Goal: Transaction & Acquisition: Purchase product/service

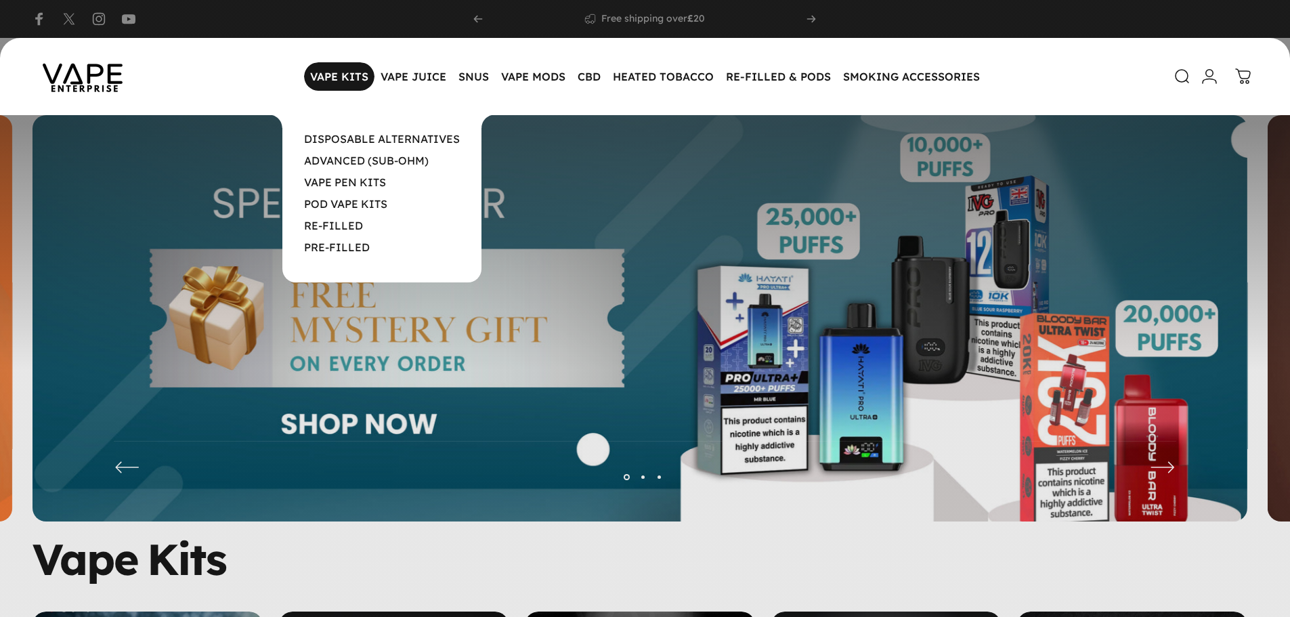
click at [346, 74] on magnet-element "VAPE KITS VAPE KITS" at bounding box center [339, 76] width 70 height 28
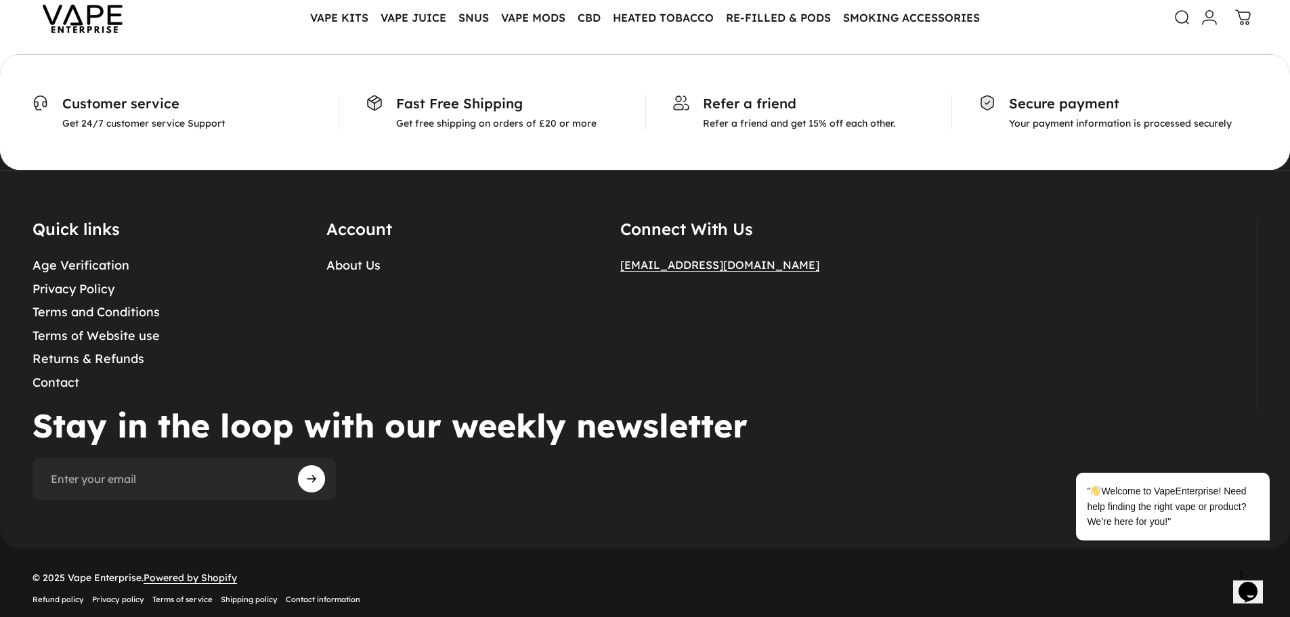
scroll to position [1523, 0]
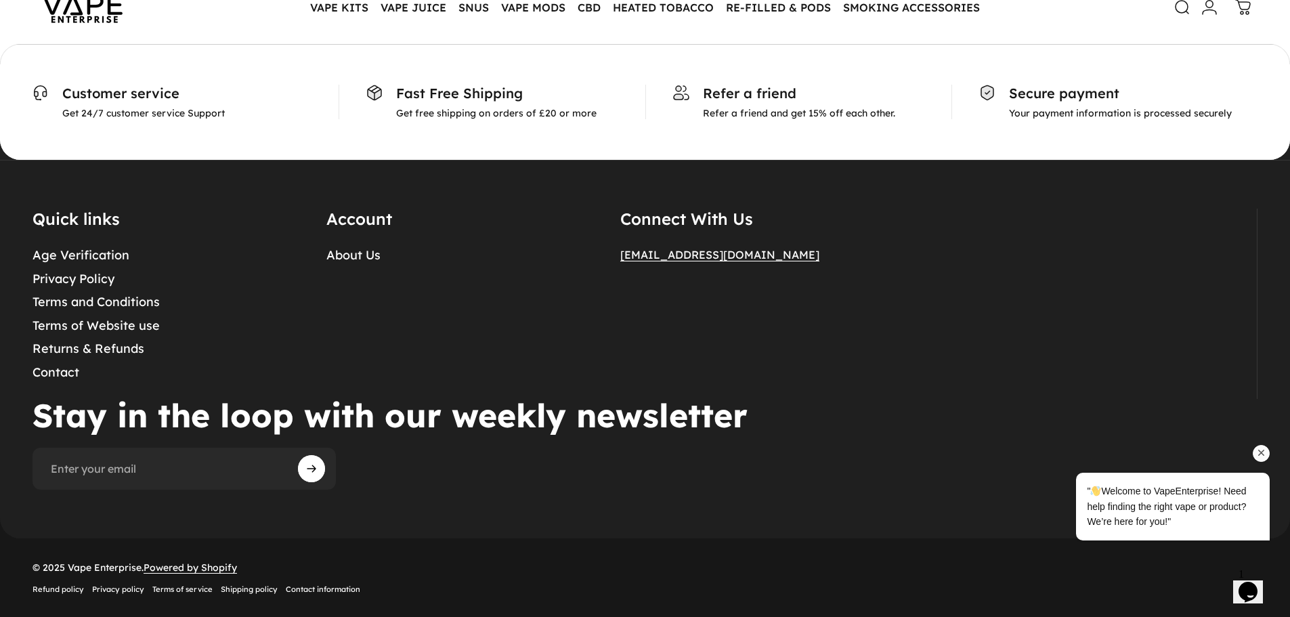
click at [1261, 454] on icon "Chat attention grabber" at bounding box center [1262, 453] width 12 height 12
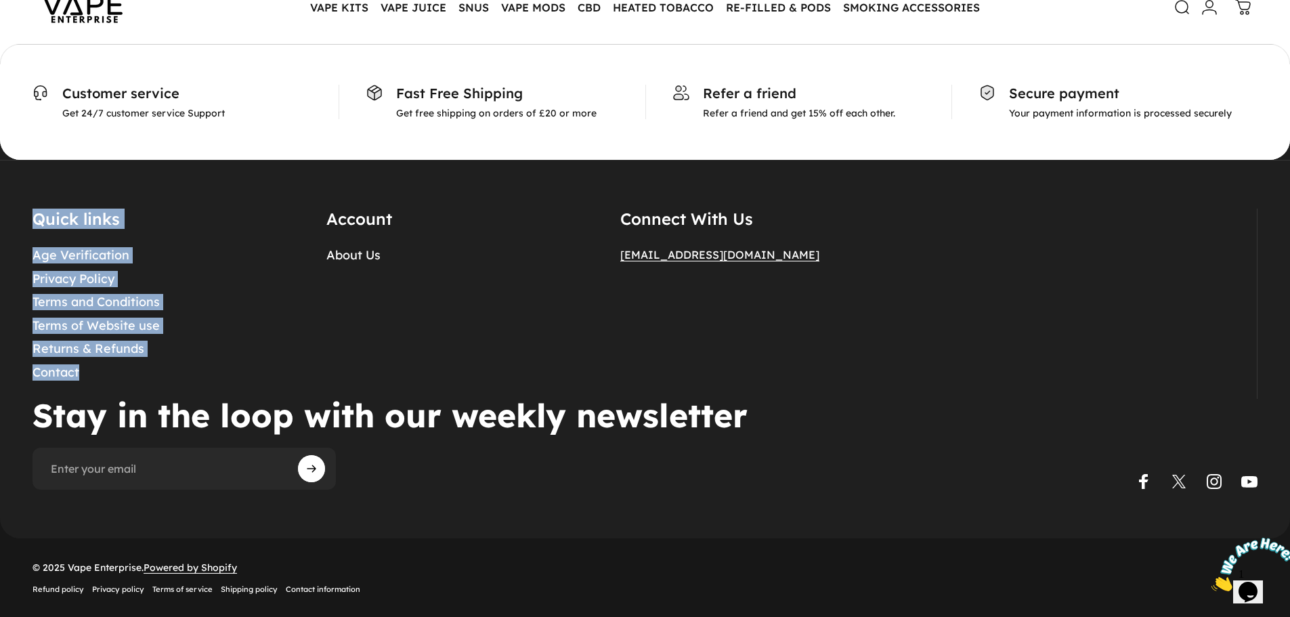
drag, startPoint x: 150, startPoint y: 371, endPoint x: 18, endPoint y: 233, distance: 191.6
click at [18, 233] on footer "Quick links Age Verification Privacy Policy Terms and Conditions Terms of Websi…" at bounding box center [645, 349] width 1290 height 281
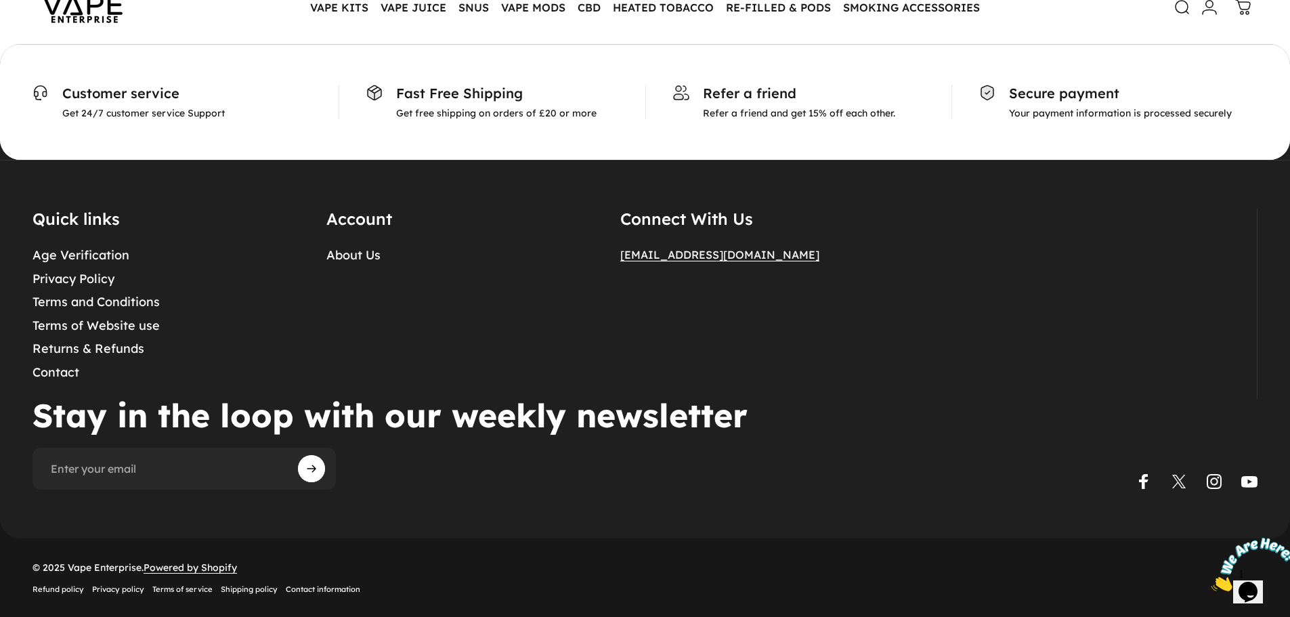
click at [408, 336] on details "Account About Us" at bounding box center [456, 304] width 261 height 190
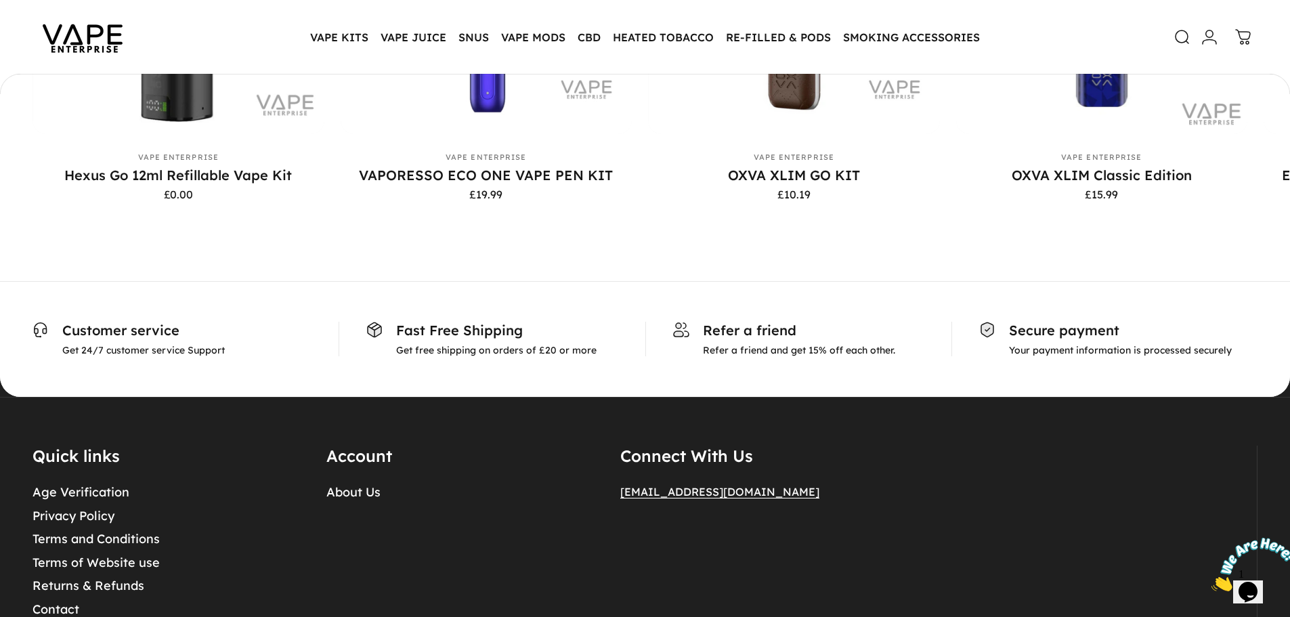
scroll to position [1252, 0]
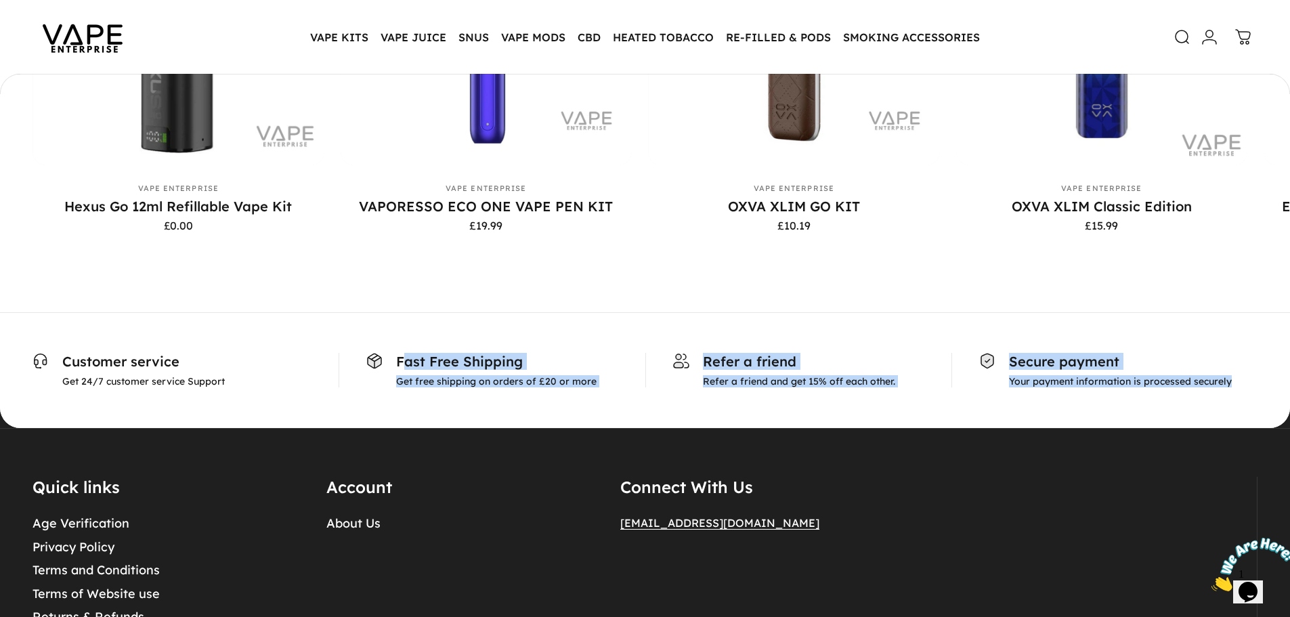
drag, startPoint x: 355, startPoint y: 360, endPoint x: 1239, endPoint y: 395, distance: 884.5
click at [1250, 395] on div "Customer service Get 24/7 customer service Support Fast Free Shipping Get free …" at bounding box center [645, 370] width 1290 height 116
drag, startPoint x: 64, startPoint y: 364, endPoint x: 1267, endPoint y: 410, distance: 1203.1
click at [1267, 410] on div "Customer service Get 24/7 customer service Support Fast Free Shipping Get free …" at bounding box center [645, 370] width 1290 height 116
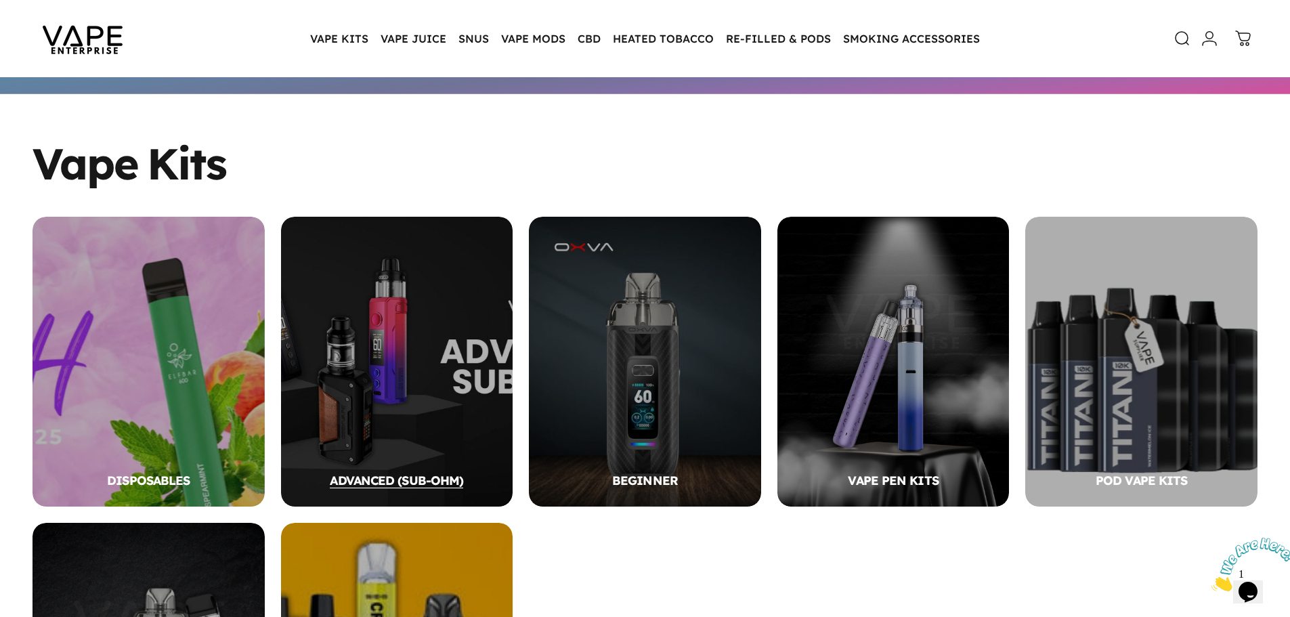
scroll to position [0, 0]
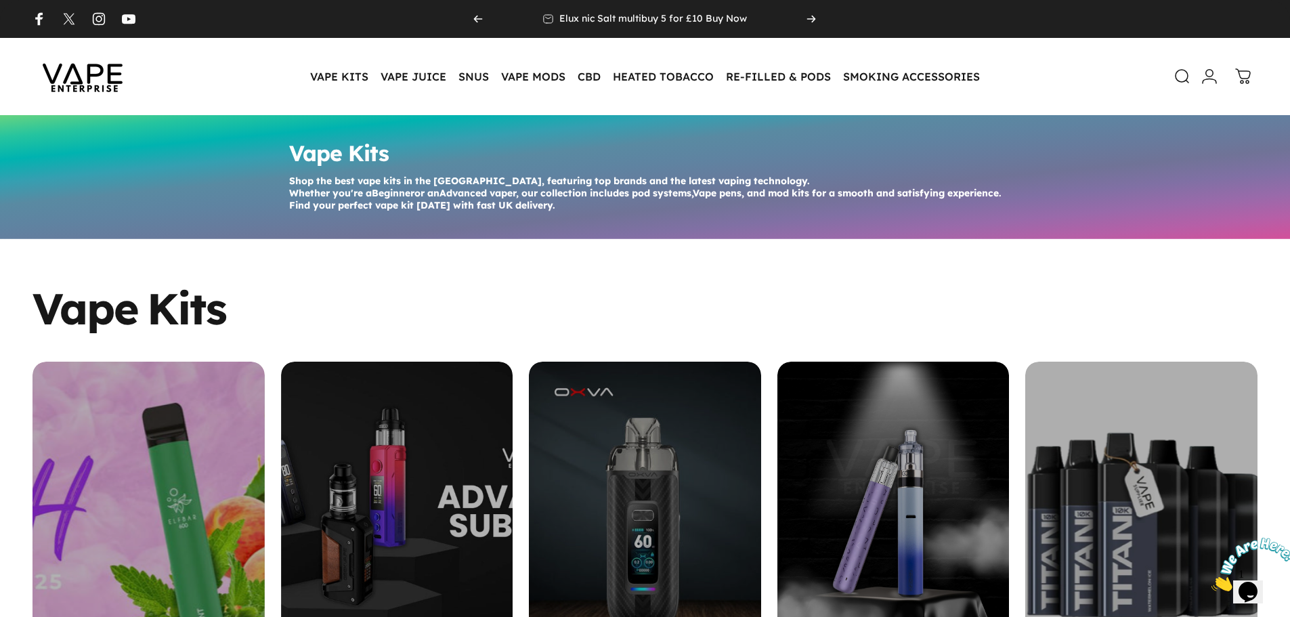
click at [81, 64] on img at bounding box center [83, 77] width 122 height 64
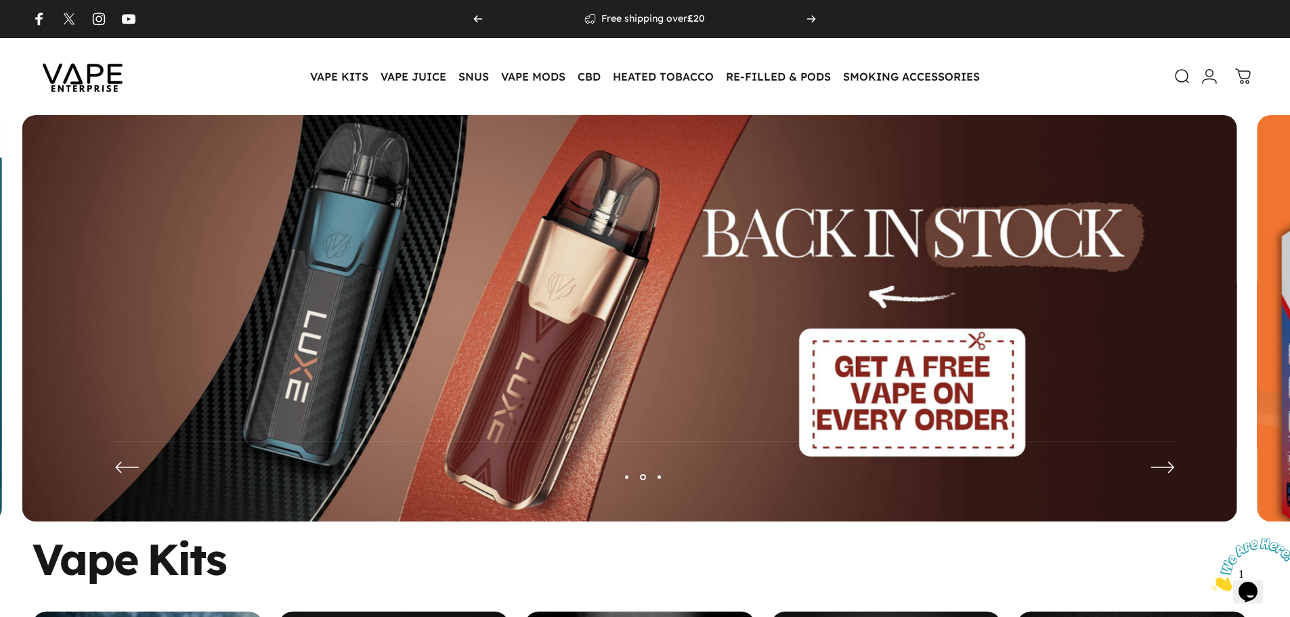
click at [817, 247] on img at bounding box center [629, 328] width 1215 height 427
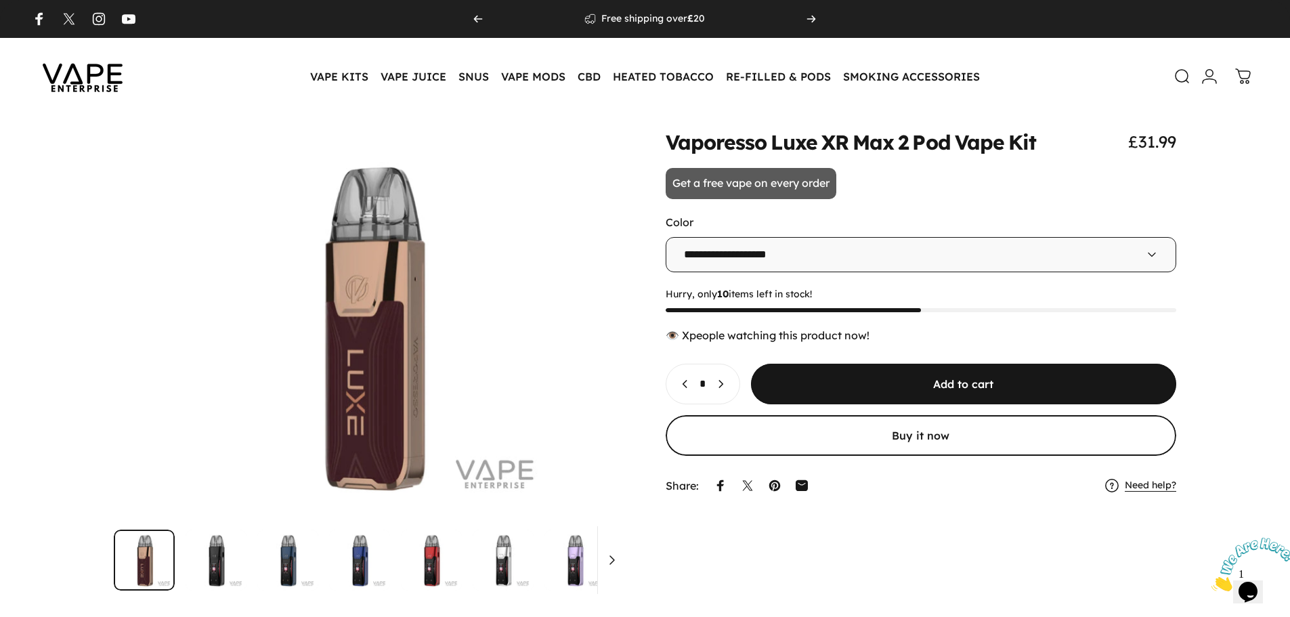
click at [721, 260] on select "**********" at bounding box center [921, 254] width 511 height 35
click at [666, 237] on select "**********" at bounding box center [921, 254] width 511 height 35
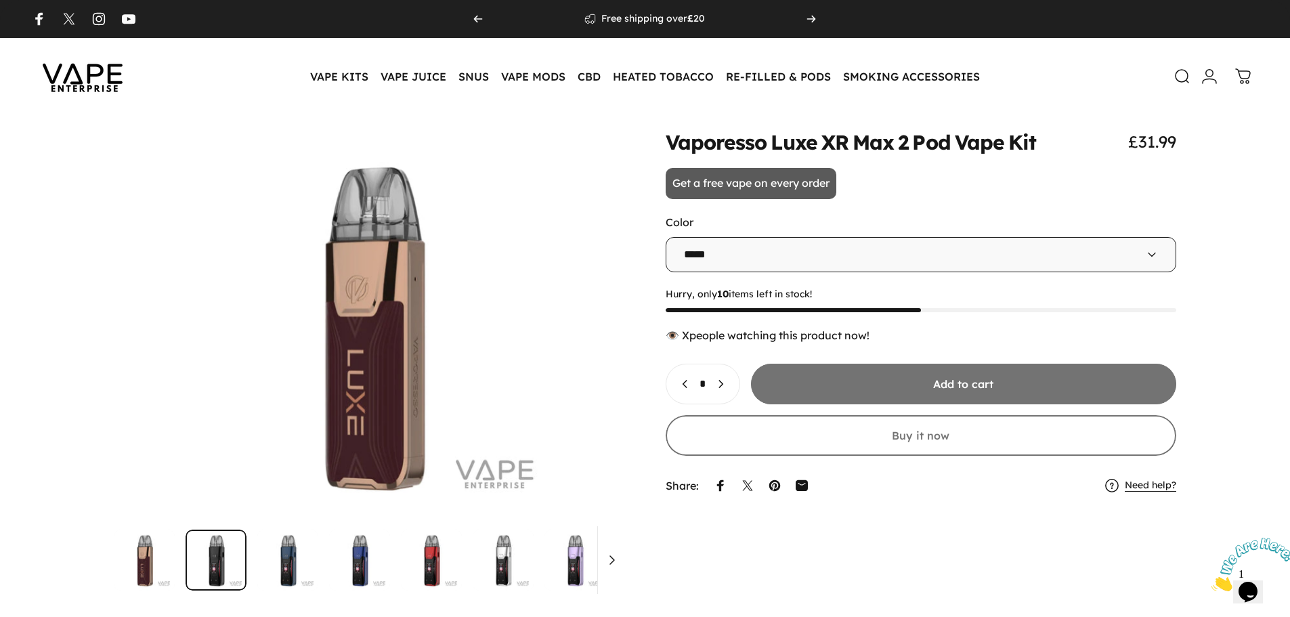
scroll to position [0, 511]
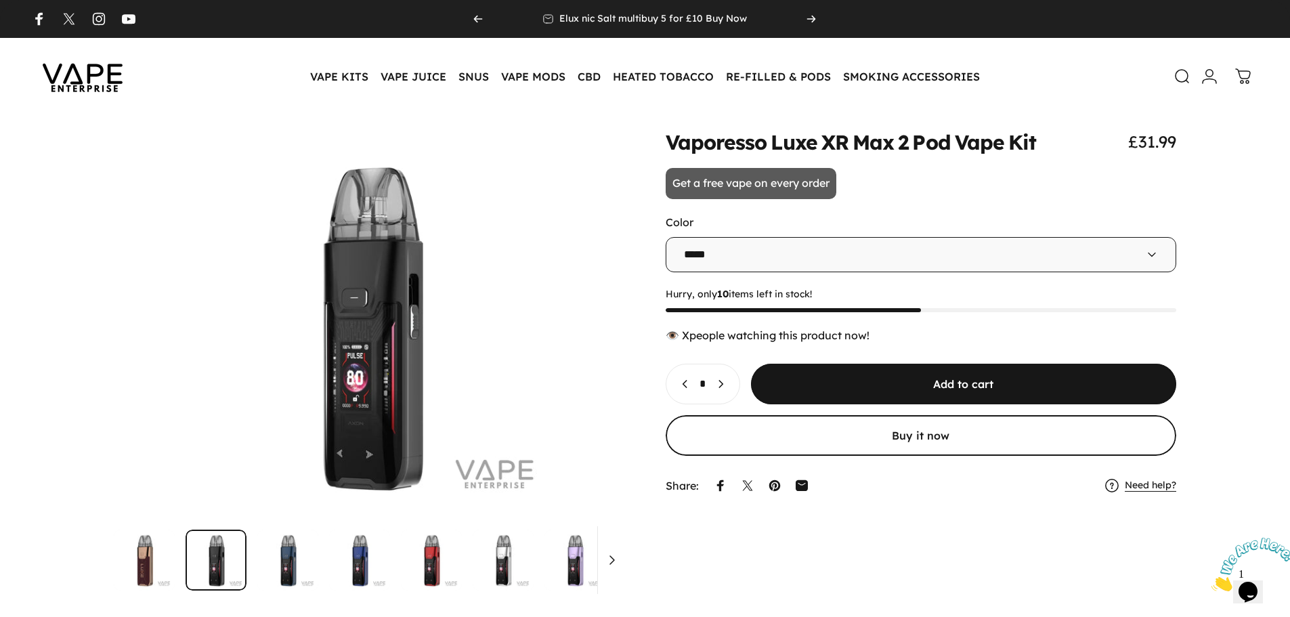
click at [725, 256] on select "**********" at bounding box center [921, 254] width 511 height 35
click at [666, 237] on select "**********" at bounding box center [921, 254] width 511 height 35
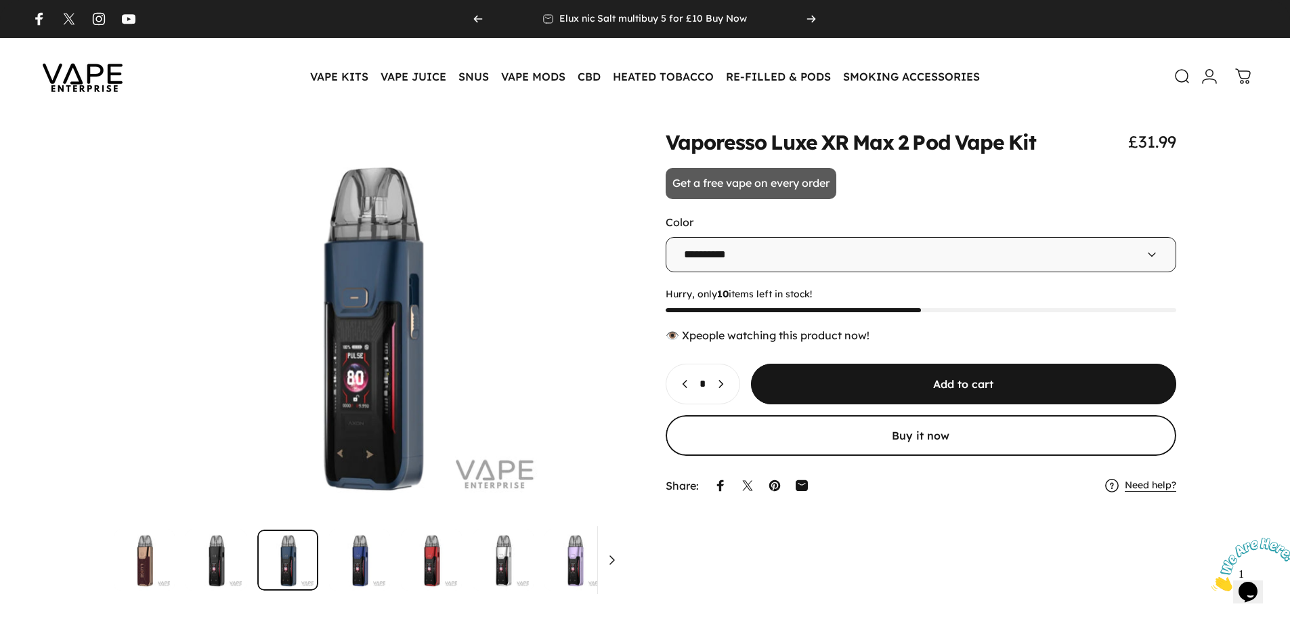
click at [713, 255] on select "**********" at bounding box center [921, 254] width 511 height 35
select select "****"
click at [666, 237] on select "**********" at bounding box center [921, 254] width 511 height 35
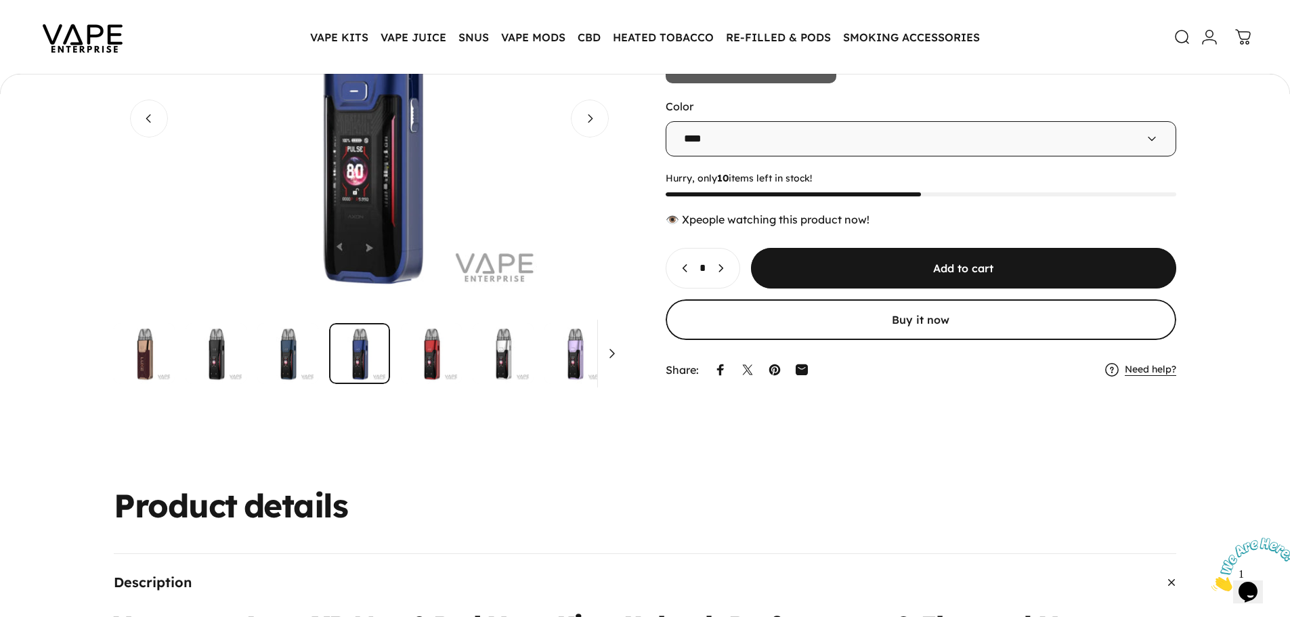
scroll to position [268, 0]
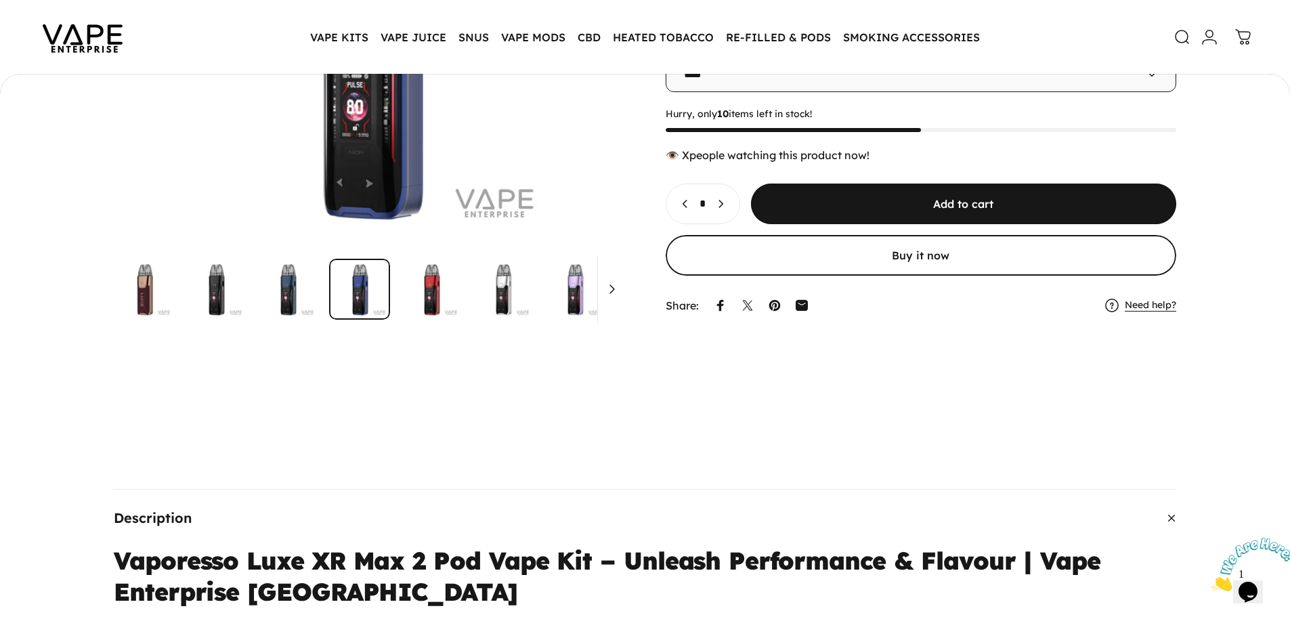
click at [425, 299] on img "Go to item" at bounding box center [431, 289] width 61 height 61
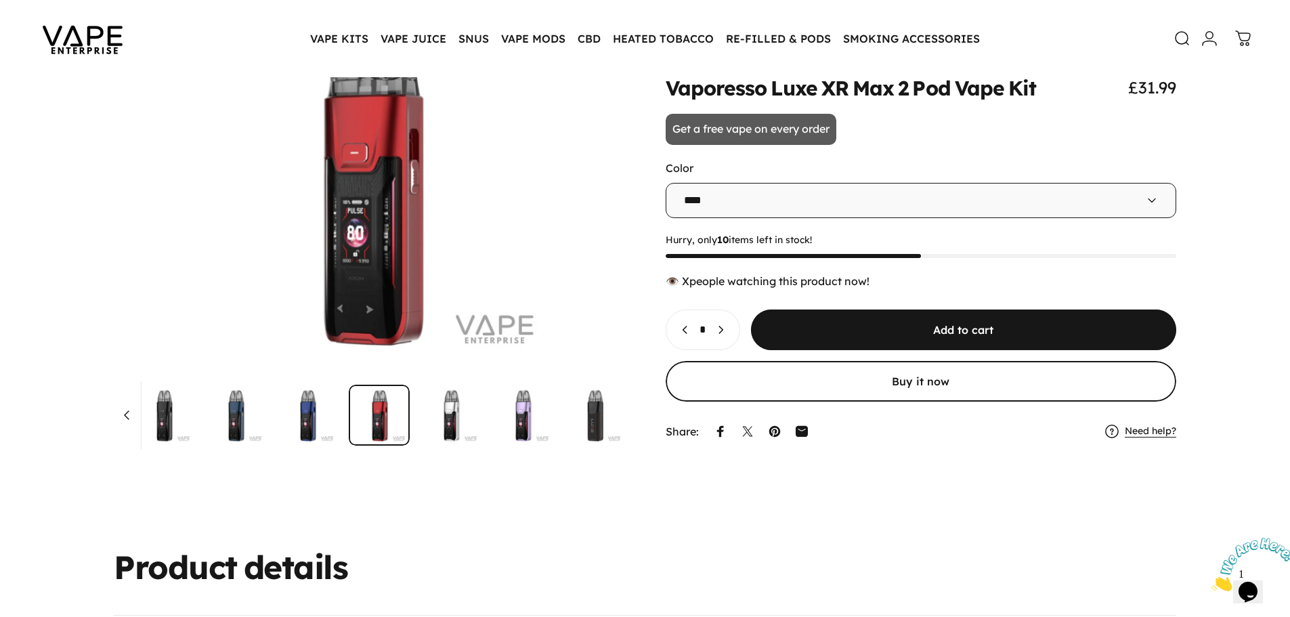
scroll to position [0, 0]
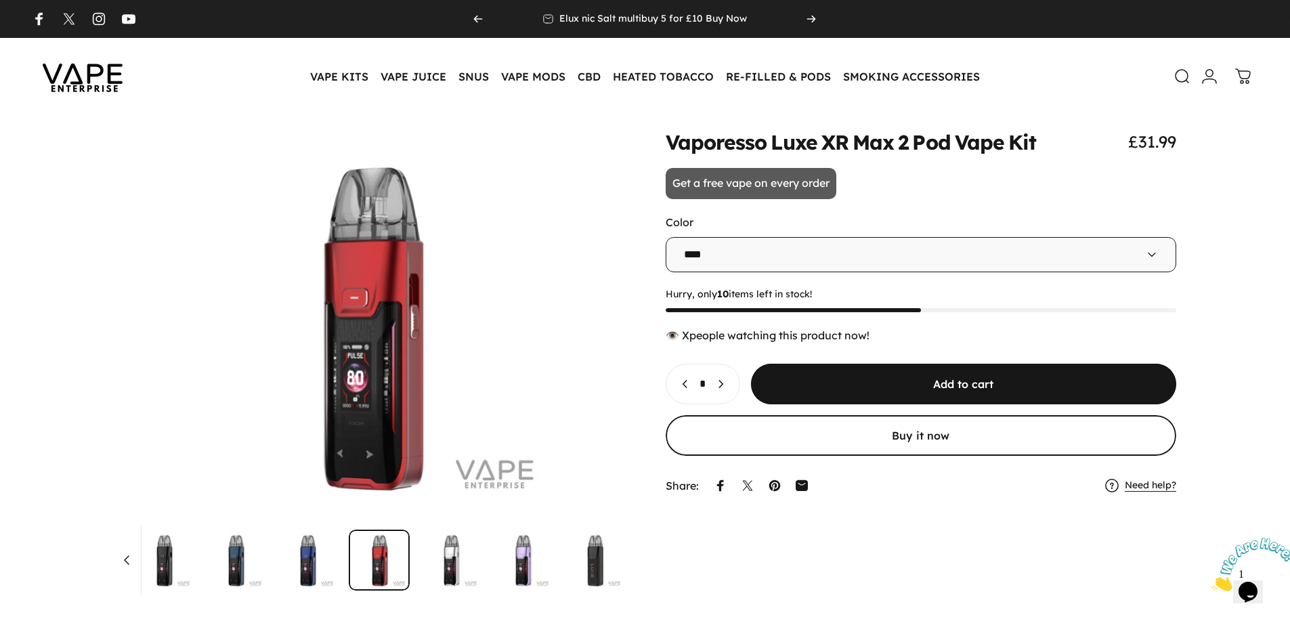
drag, startPoint x: 683, startPoint y: 338, endPoint x: 934, endPoint y: 338, distance: 250.6
click at [934, 338] on div "👁️ people watching this product now!" at bounding box center [921, 335] width 511 height 14
click at [709, 255] on select "**********" at bounding box center [921, 254] width 511 height 35
click at [74, 83] on img at bounding box center [83, 77] width 122 height 64
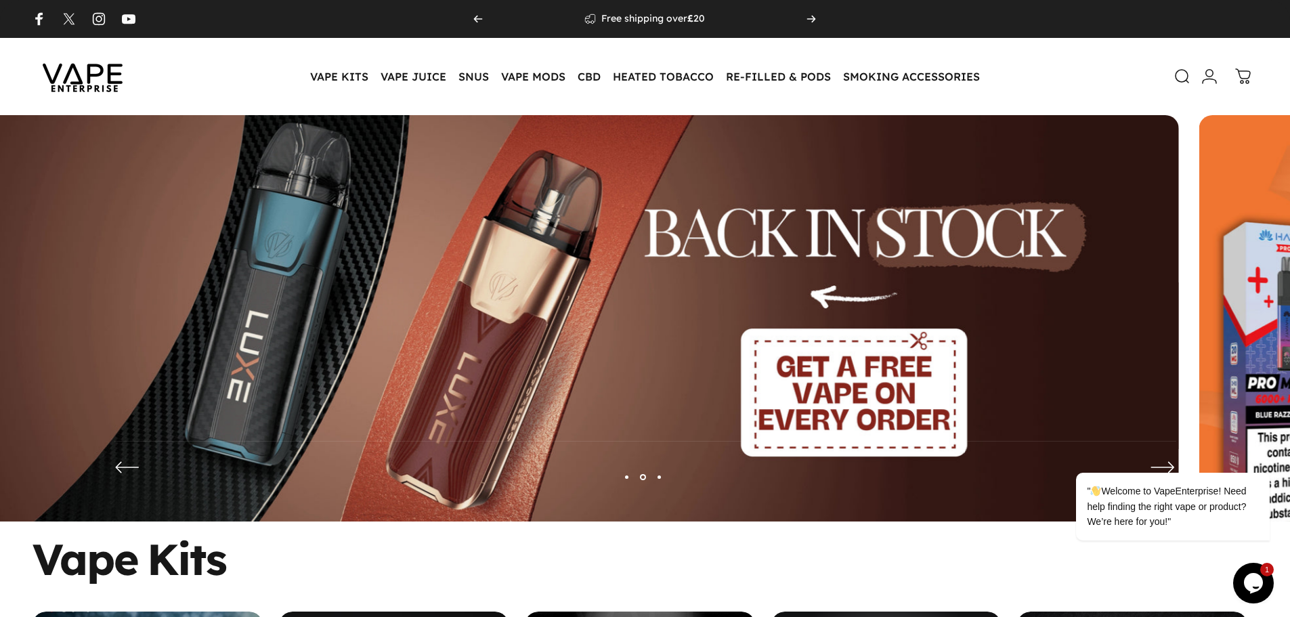
click at [278, 291] on img at bounding box center [571, 328] width 1215 height 427
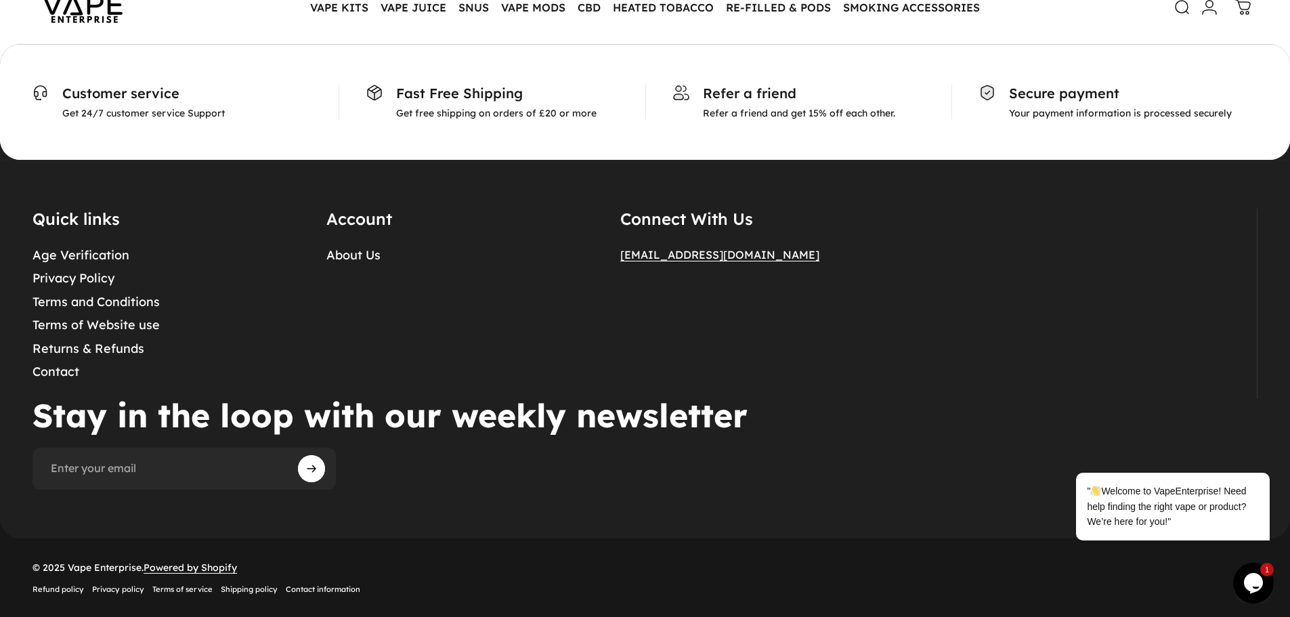
scroll to position [7204, 0]
click at [343, 257] on link "About Us" at bounding box center [353, 256] width 54 height 16
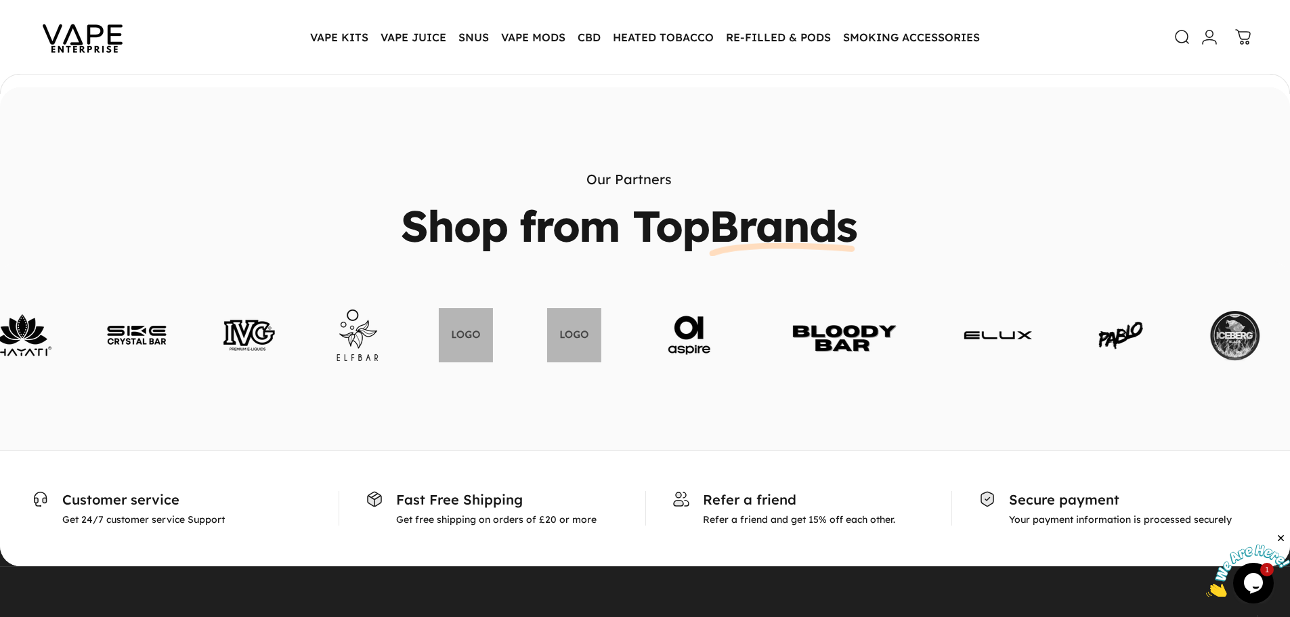
scroll to position [880, 0]
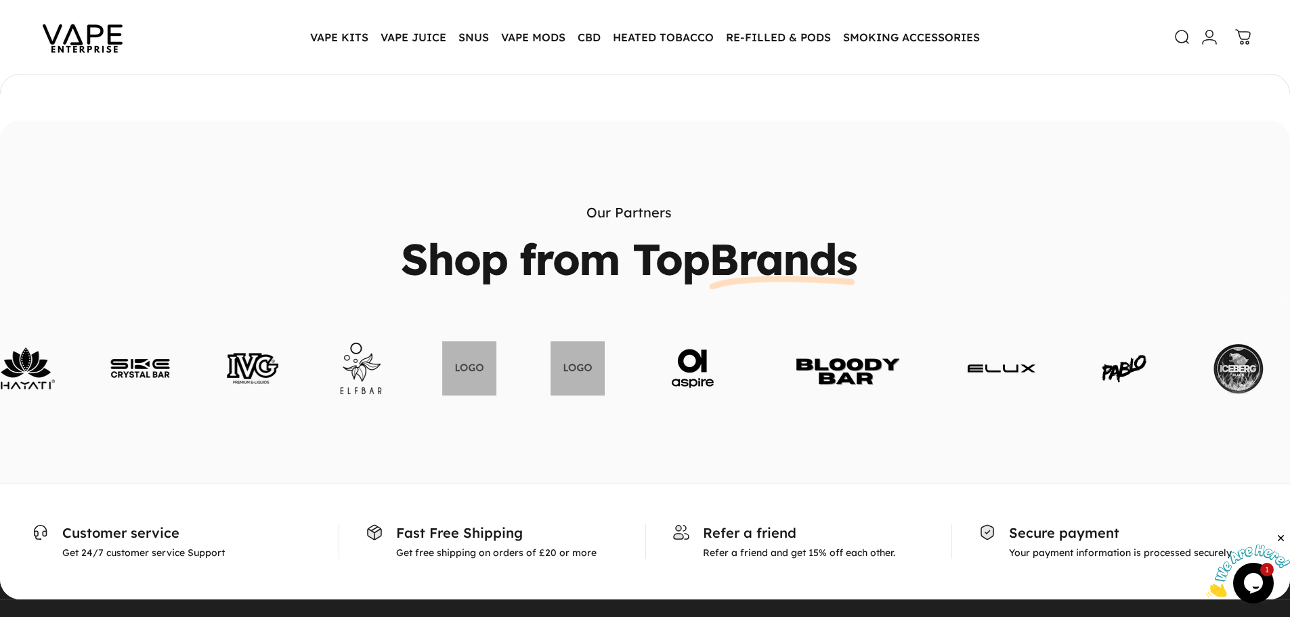
click at [781, 348] on link at bounding box center [847, 368] width 133 height 41
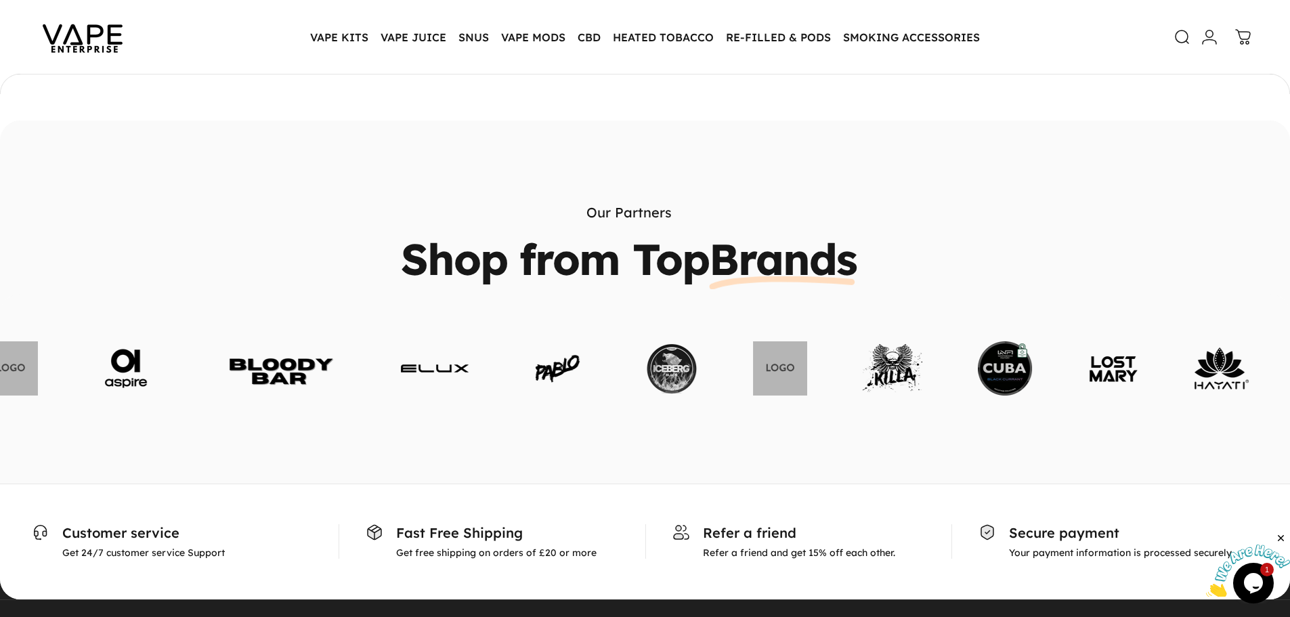
click at [862, 347] on link at bounding box center [893, 368] width 62 height 62
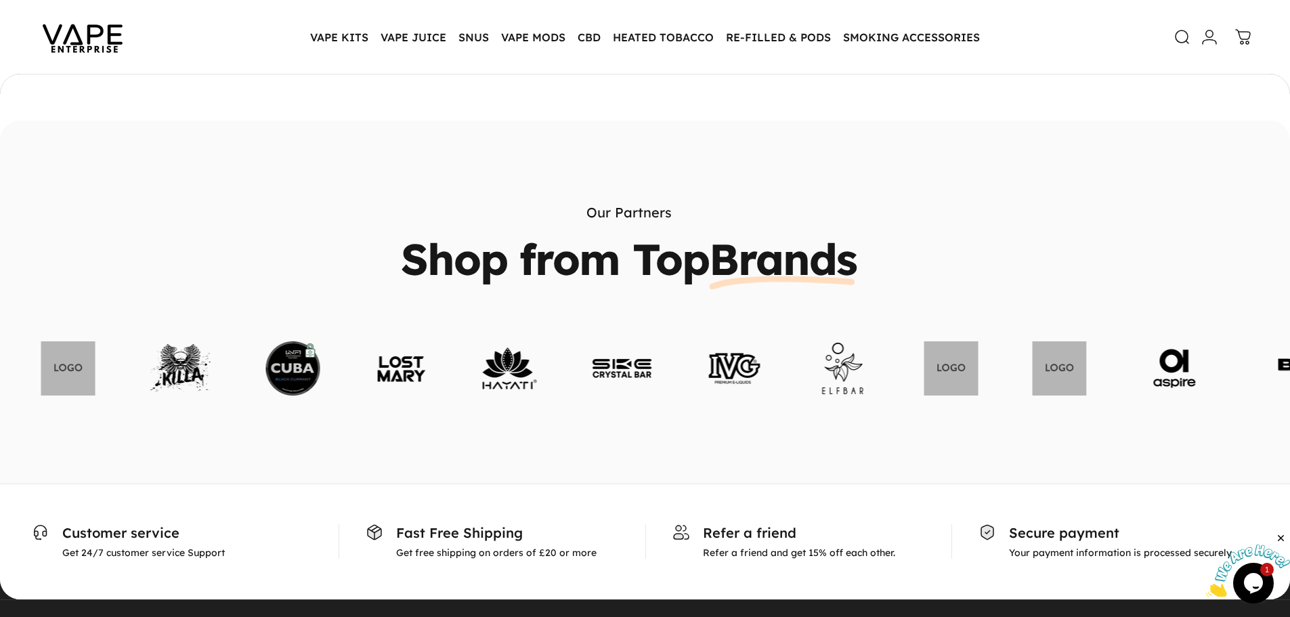
click at [591, 354] on link at bounding box center [622, 368] width 62 height 62
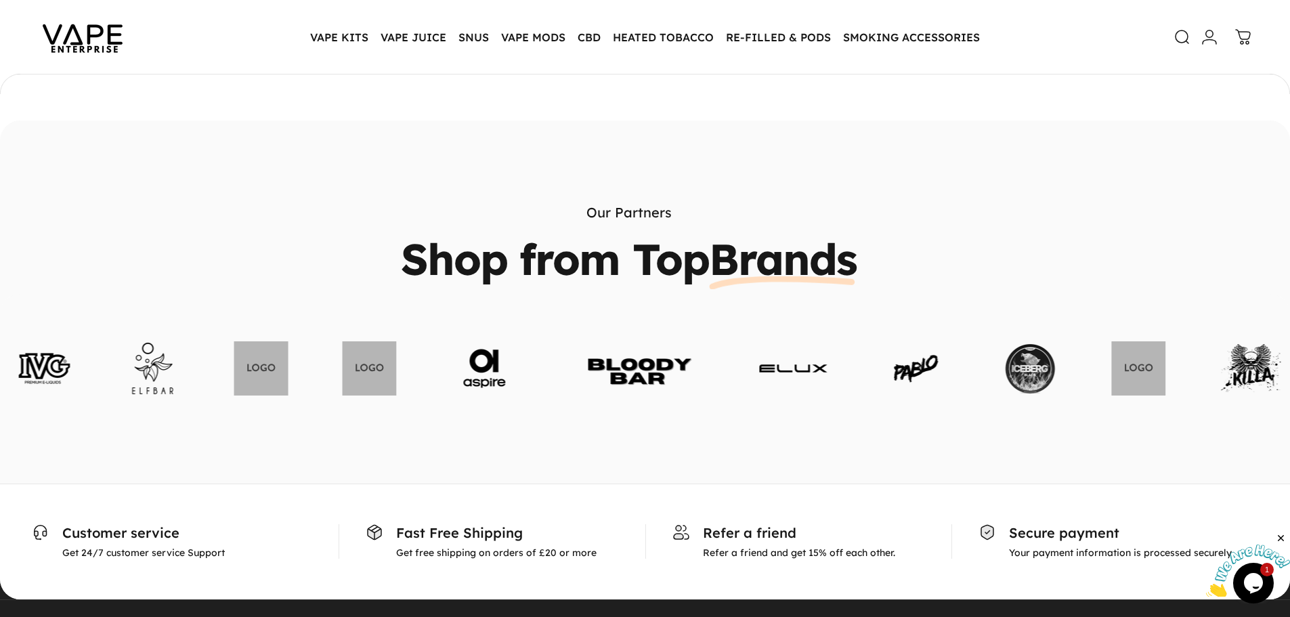
click at [572, 354] on link at bounding box center [638, 368] width 133 height 41
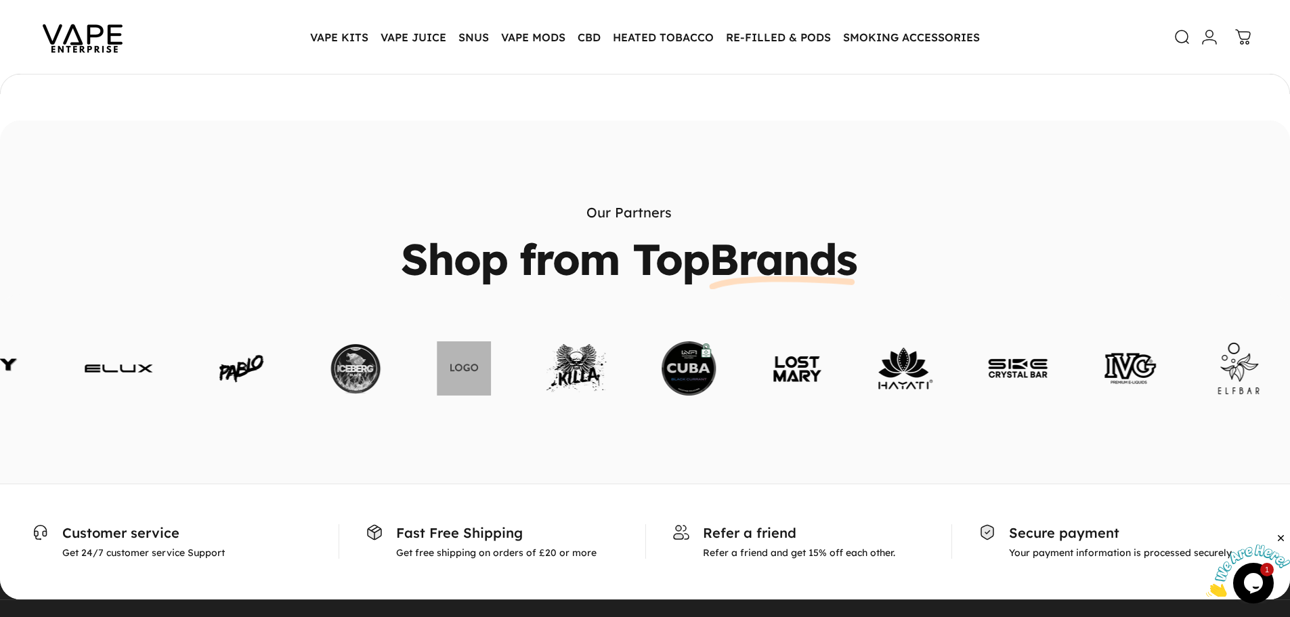
click at [440, 354] on div at bounding box center [629, 369] width 1707 height 68
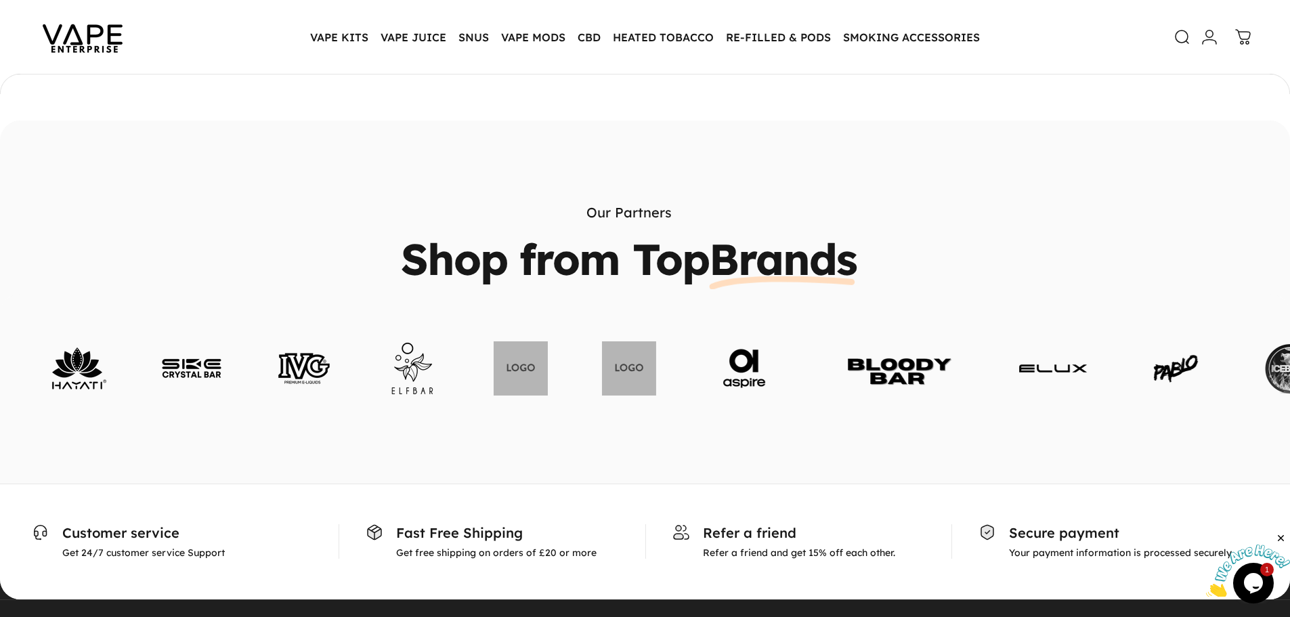
click at [494, 354] on link at bounding box center [521, 368] width 54 height 54
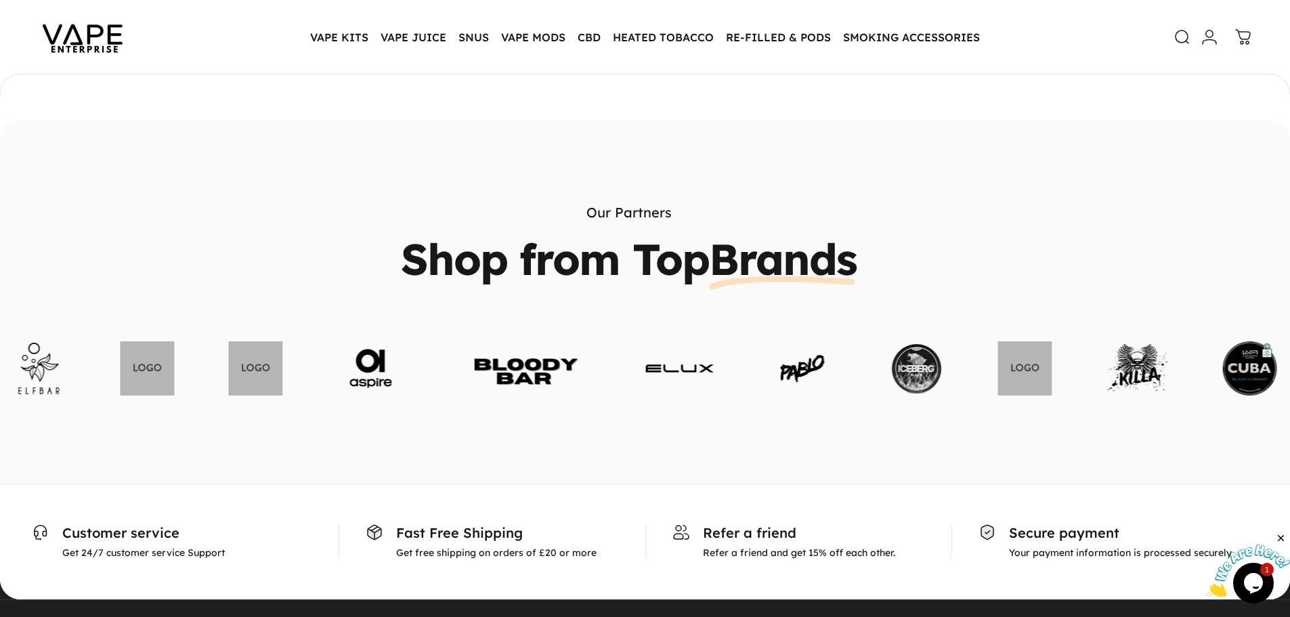
click at [476, 356] on div at bounding box center [1190, 369] width 1707 height 68
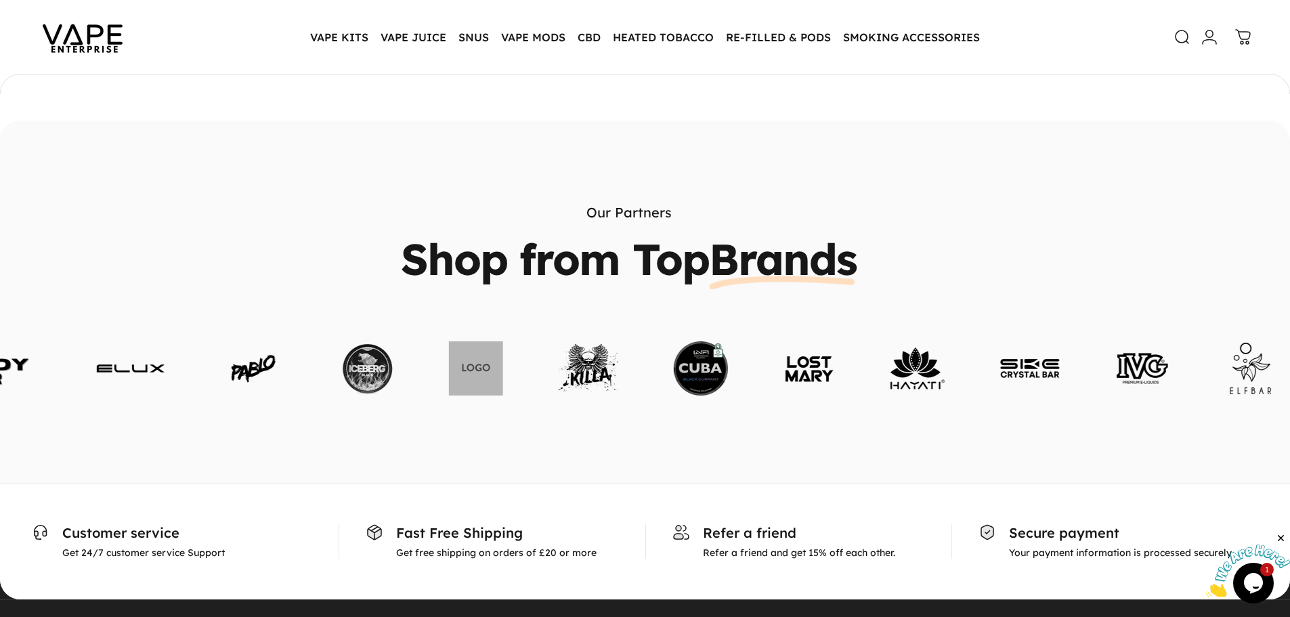
click at [674, 361] on link at bounding box center [701, 368] width 54 height 54
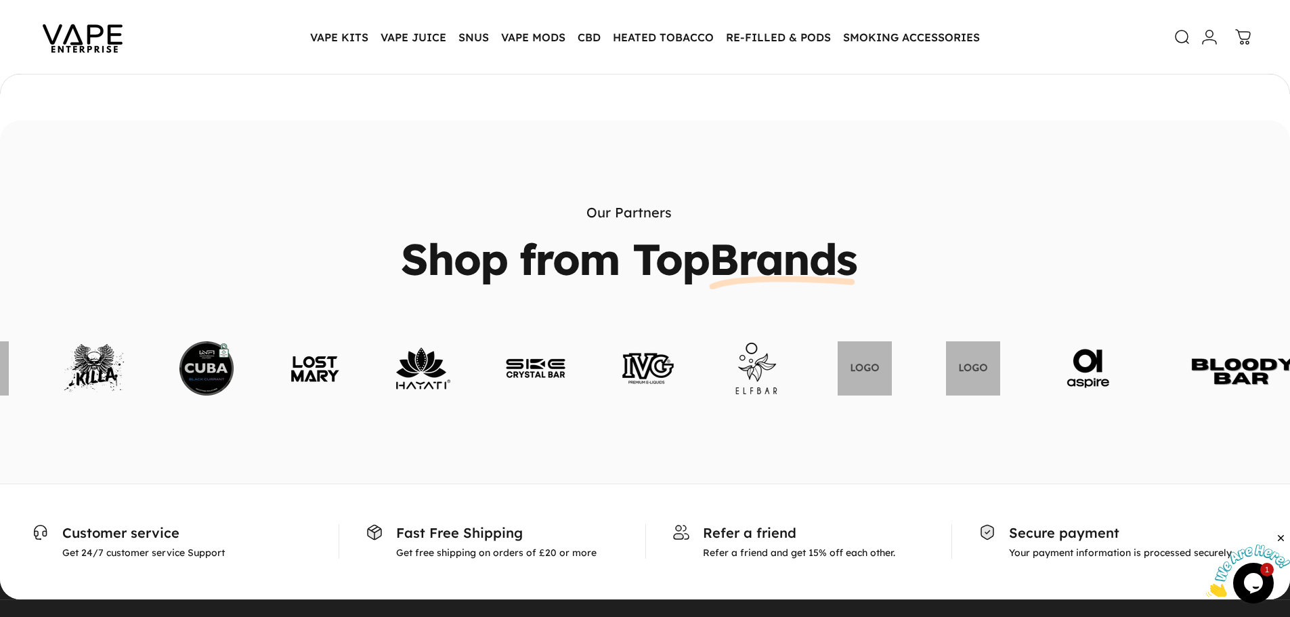
click at [498, 386] on div at bounding box center [645, 389] width 1290 height 190
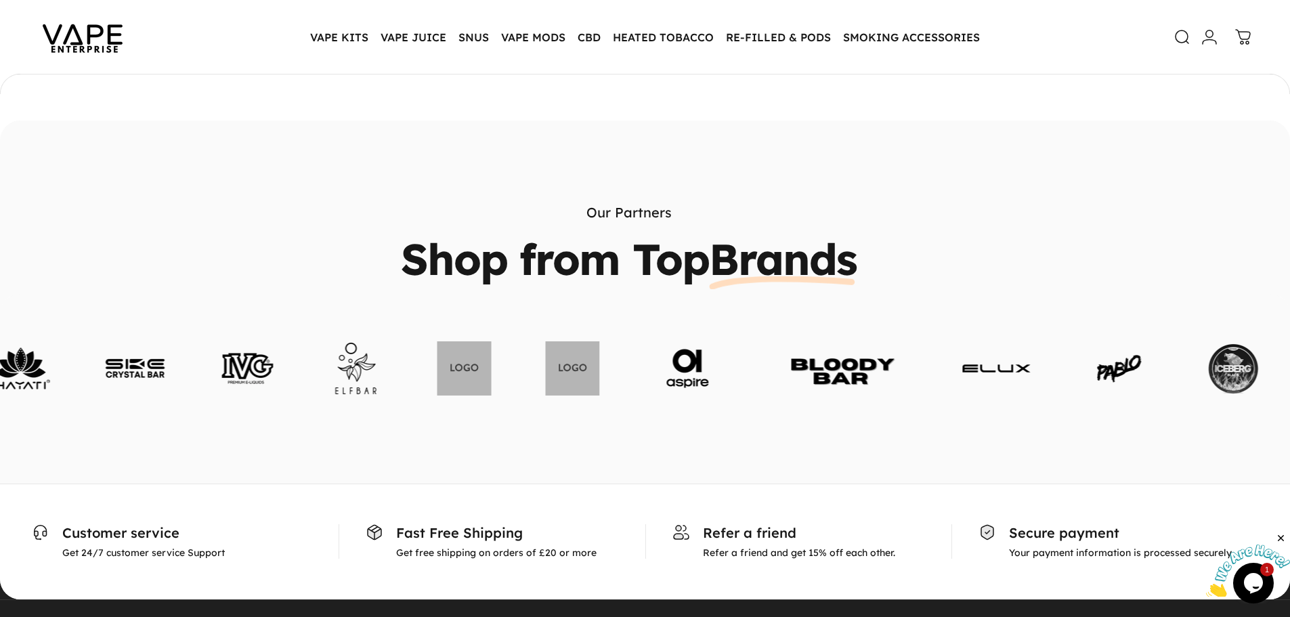
click at [381, 380] on div at bounding box center [645, 369] width 1290 height 68
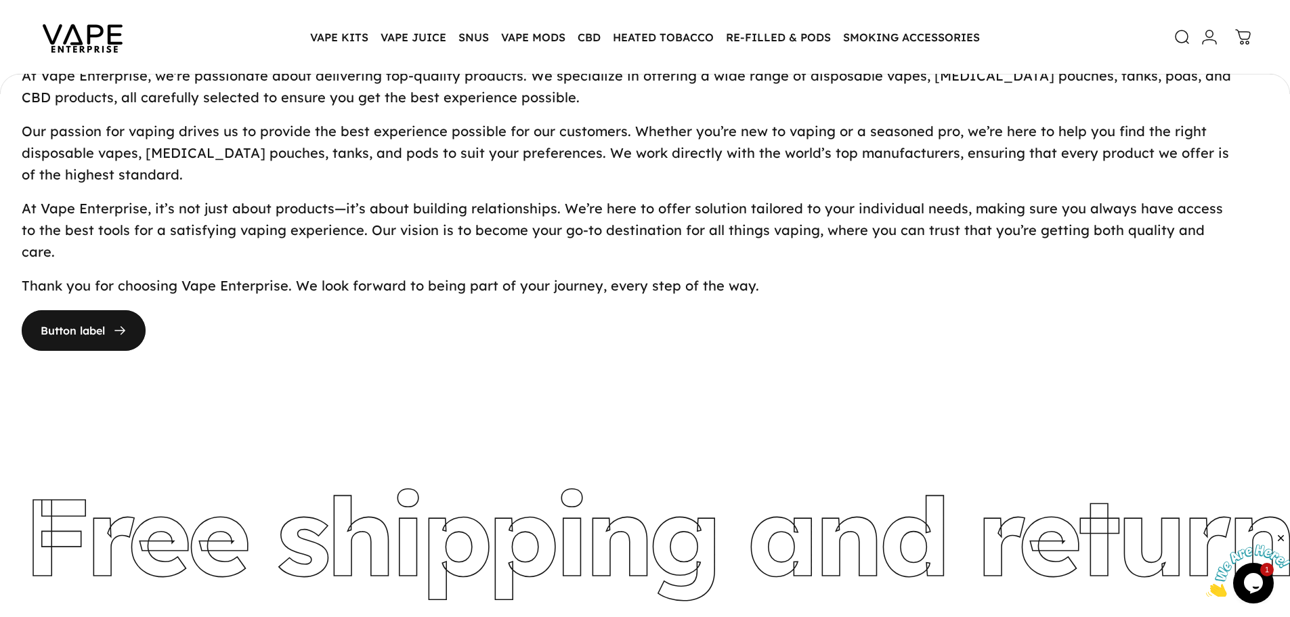
scroll to position [203, 0]
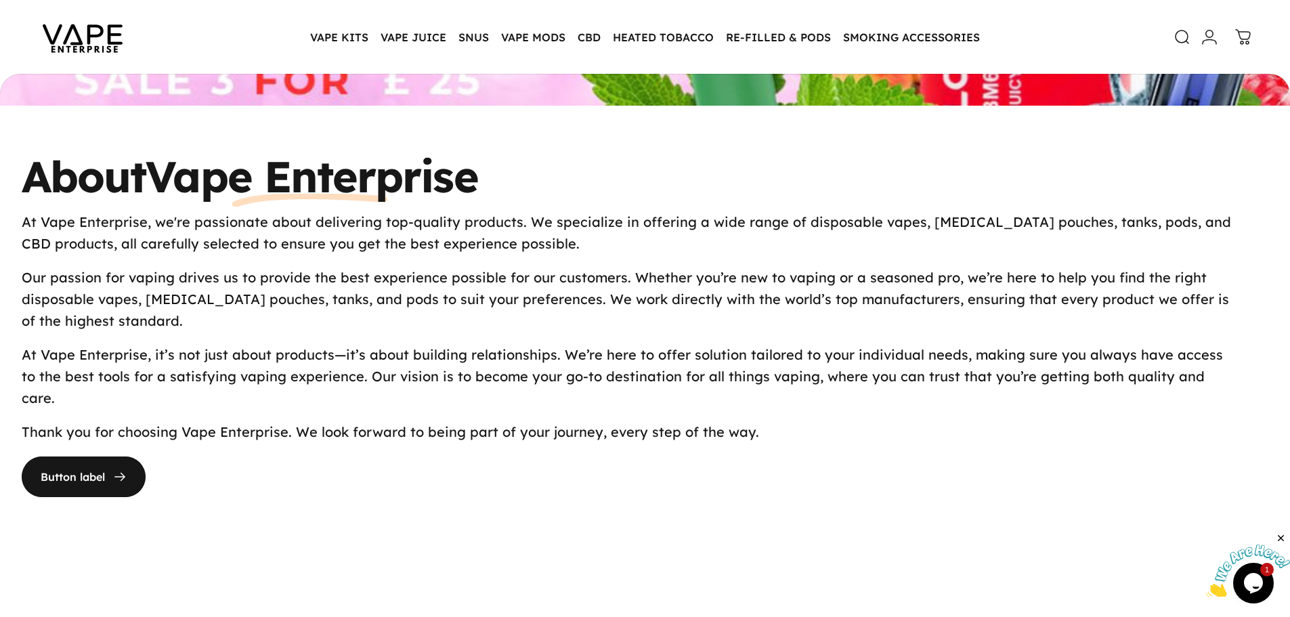
click at [98, 44] on img at bounding box center [83, 37] width 122 height 64
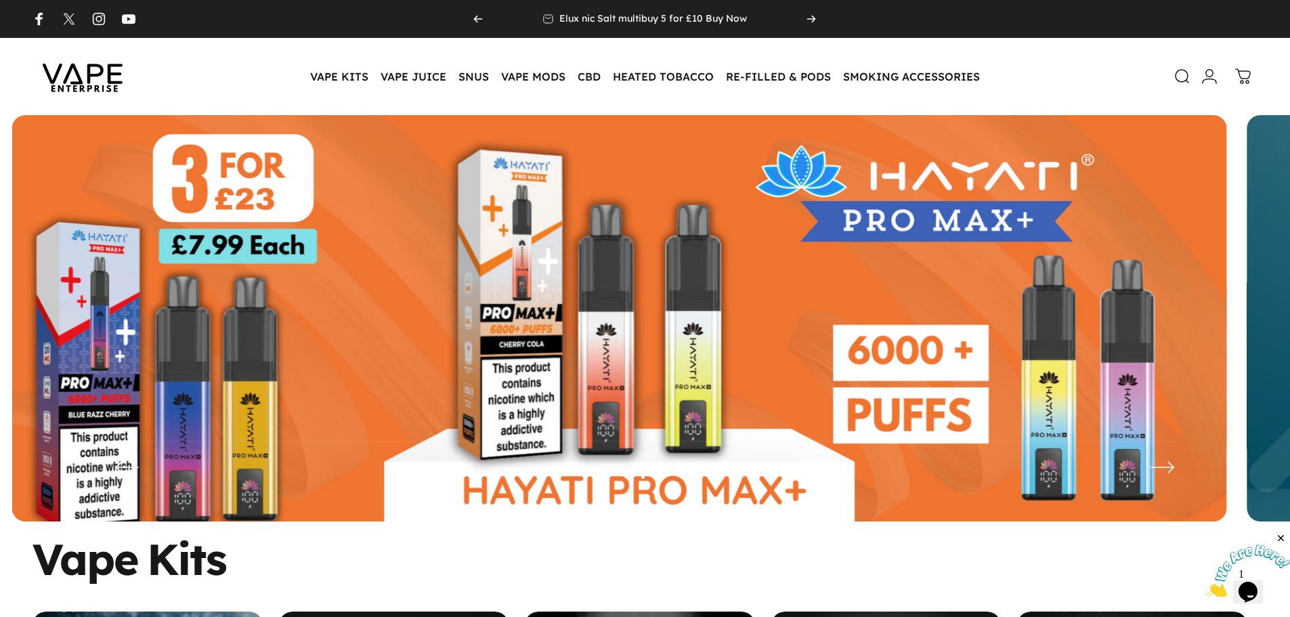
click at [532, 280] on img at bounding box center [619, 328] width 1215 height 427
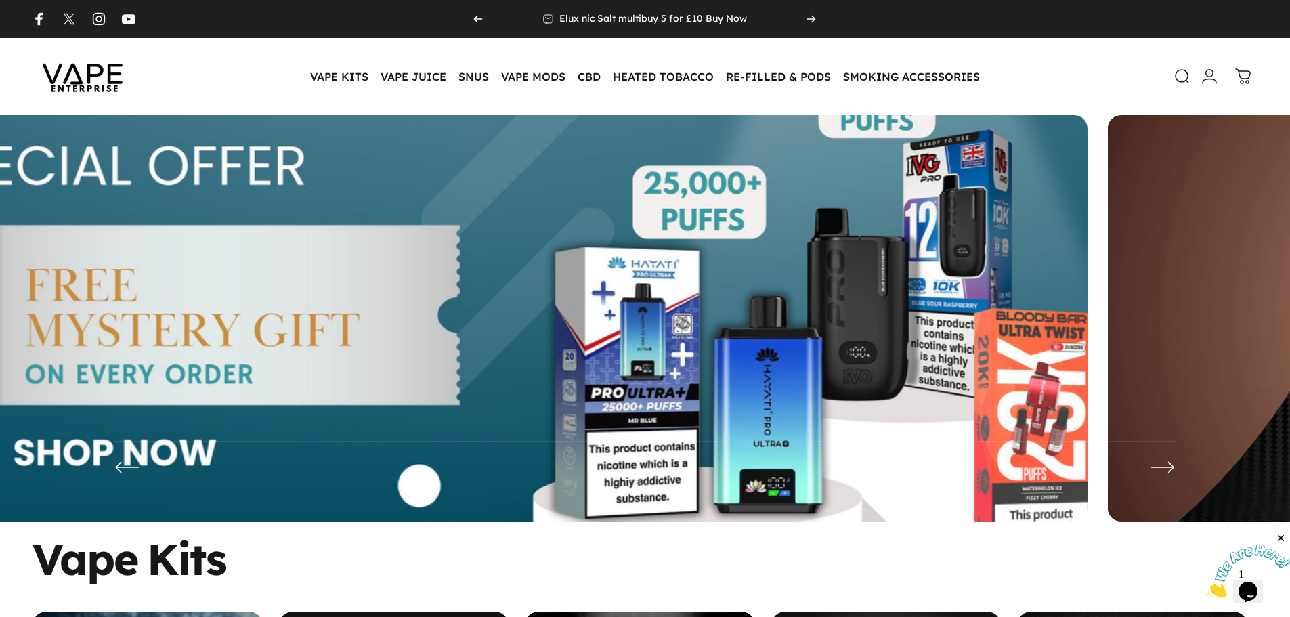
click at [551, 359] on img at bounding box center [479, 328] width 1579 height 555
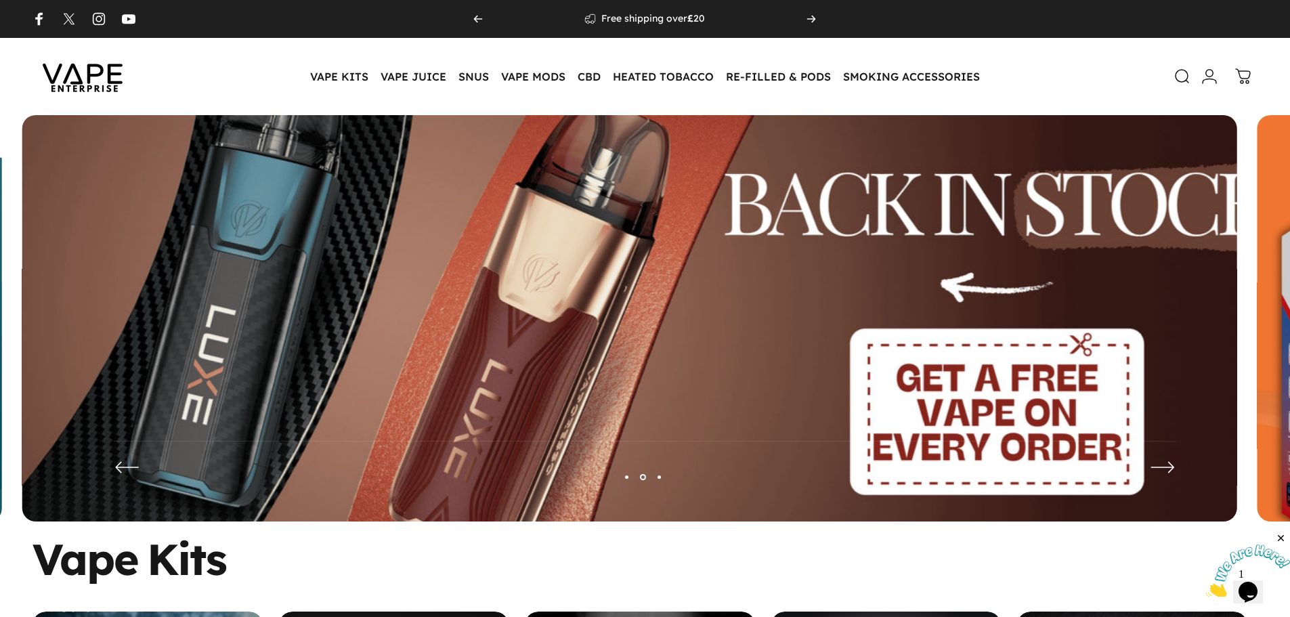
click at [534, 335] on img at bounding box center [629, 328] width 1579 height 555
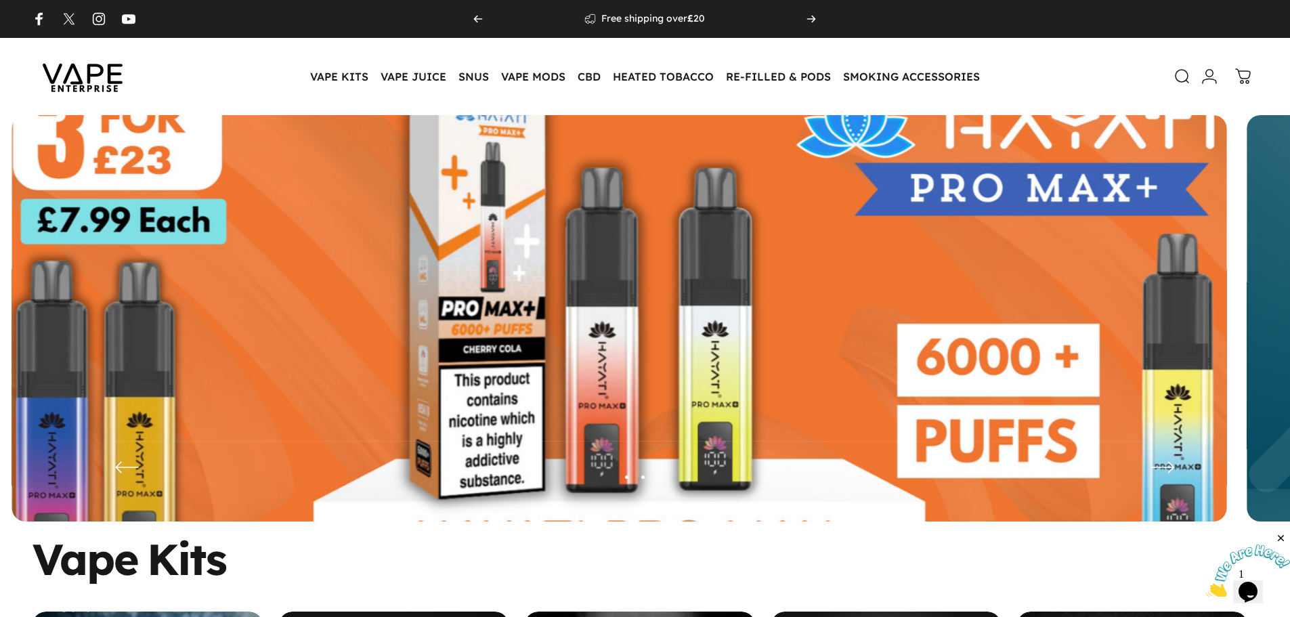
click at [474, 361] on img at bounding box center [618, 328] width 1579 height 555
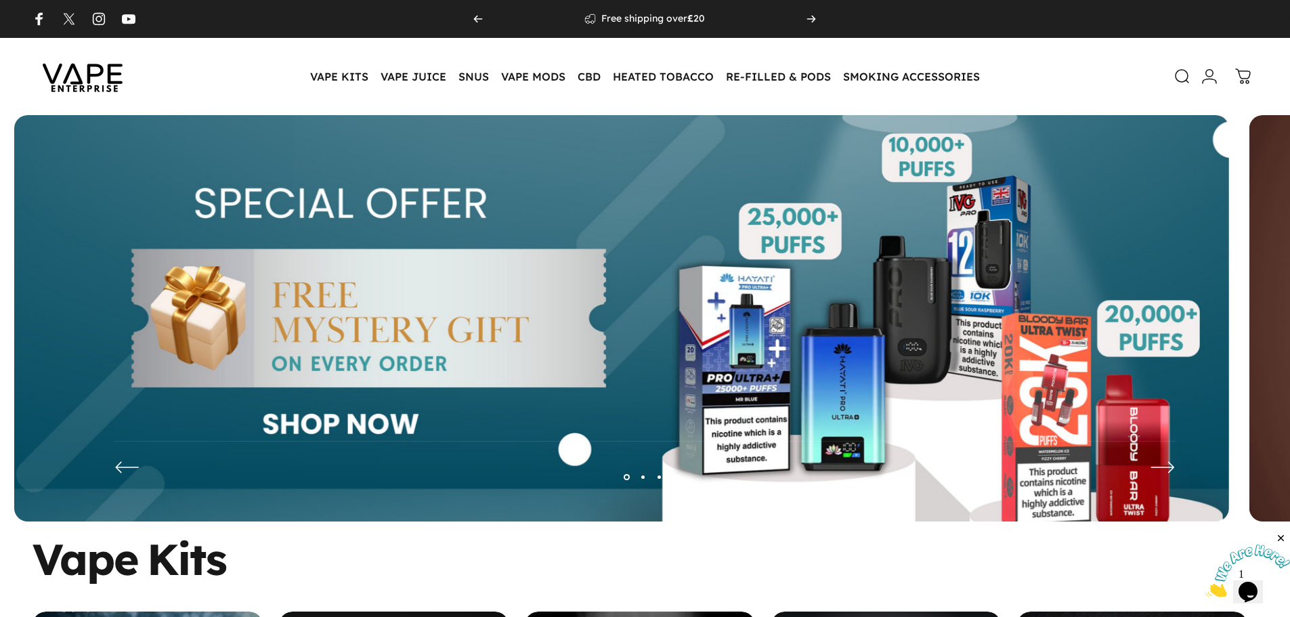
click at [391, 324] on img at bounding box center [621, 328] width 1215 height 427
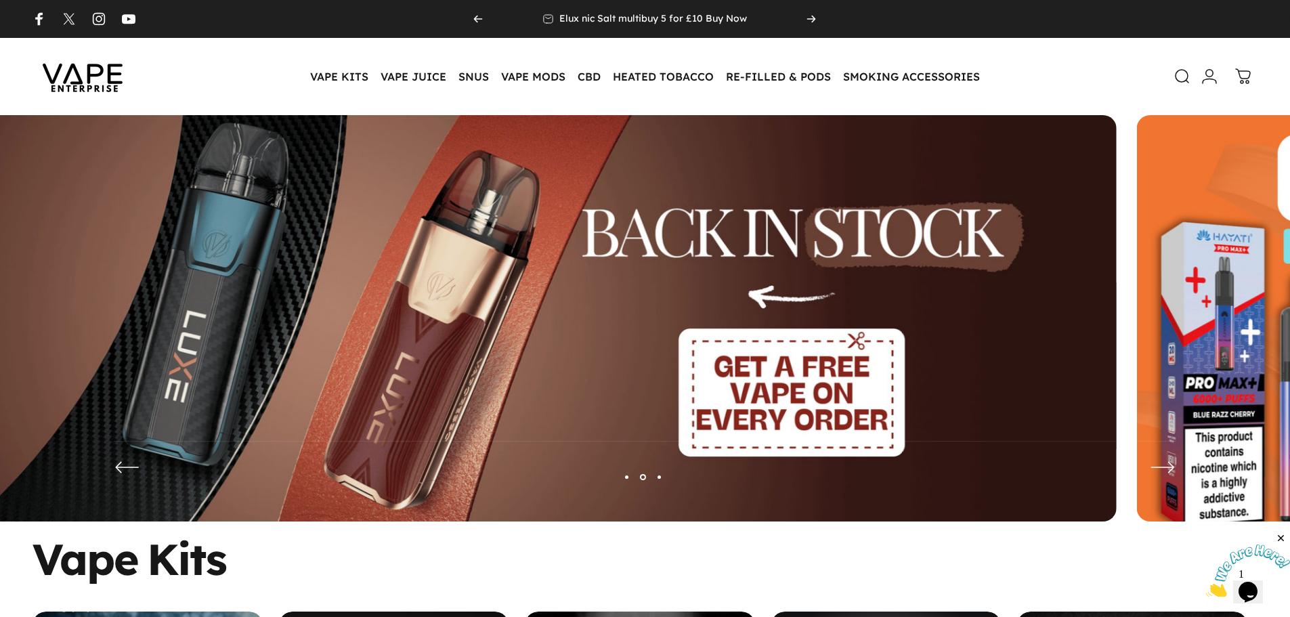
click at [624, 365] on img at bounding box center [509, 328] width 1215 height 427
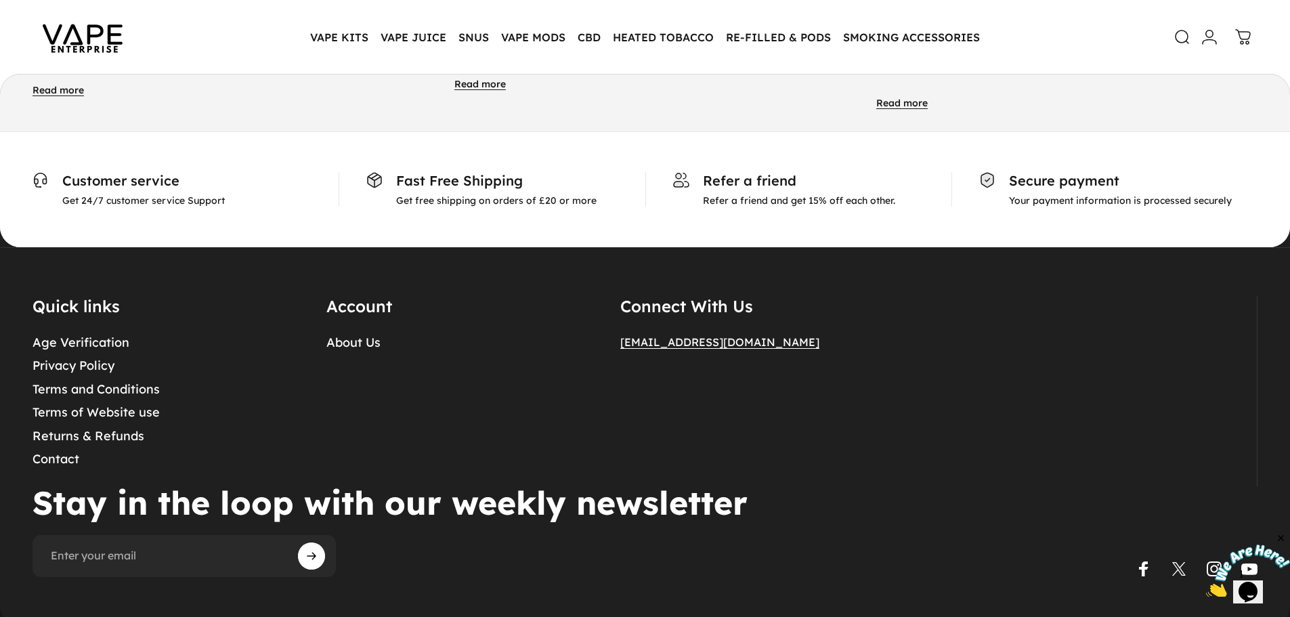
scroll to position [6973, 0]
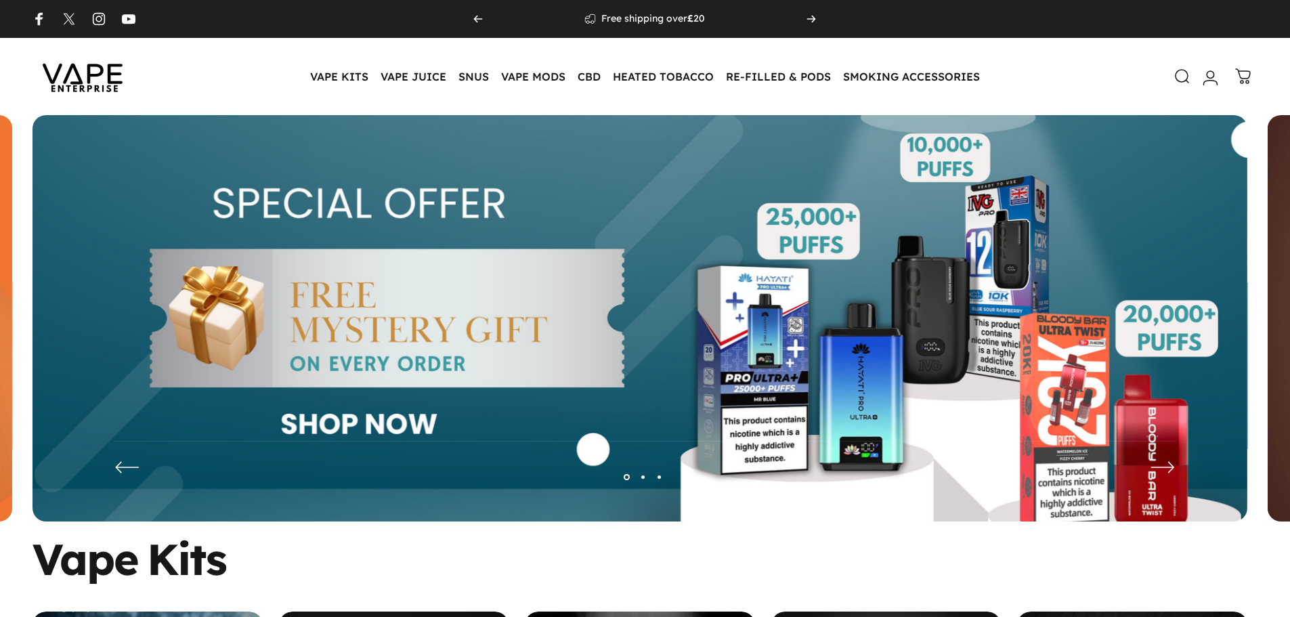
click at [1216, 86] on link "Login" at bounding box center [1210, 78] width 30 height 30
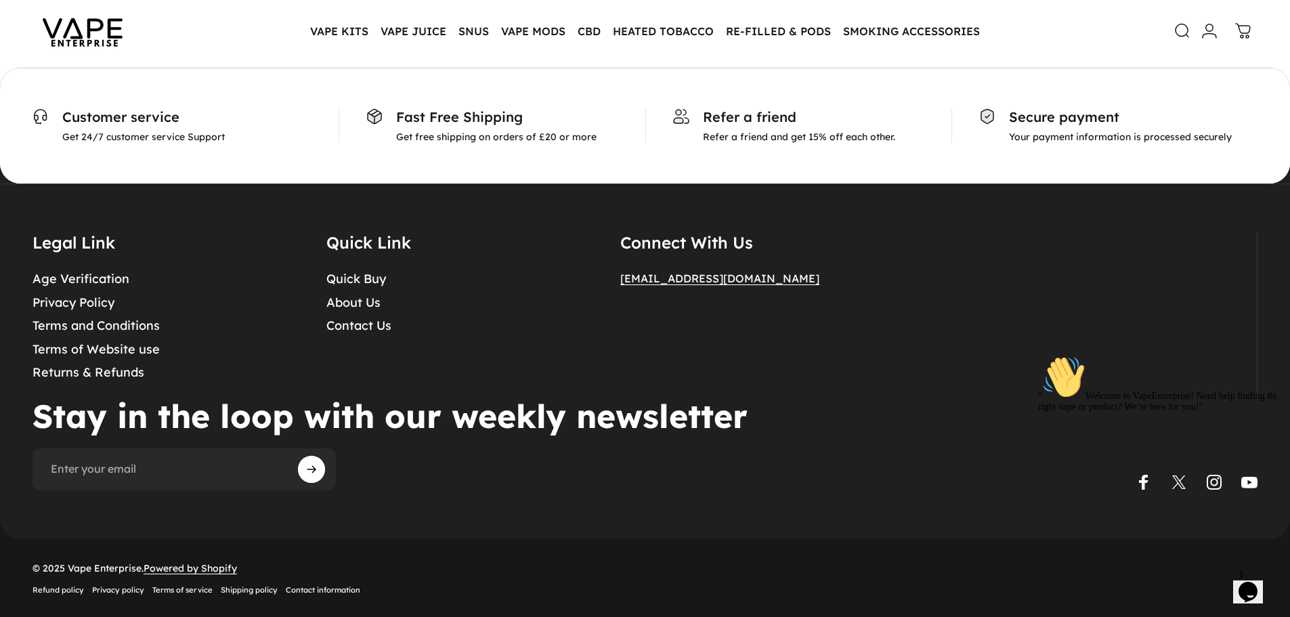
scroll to position [455, 0]
click at [99, 26] on img at bounding box center [83, 31] width 122 height 64
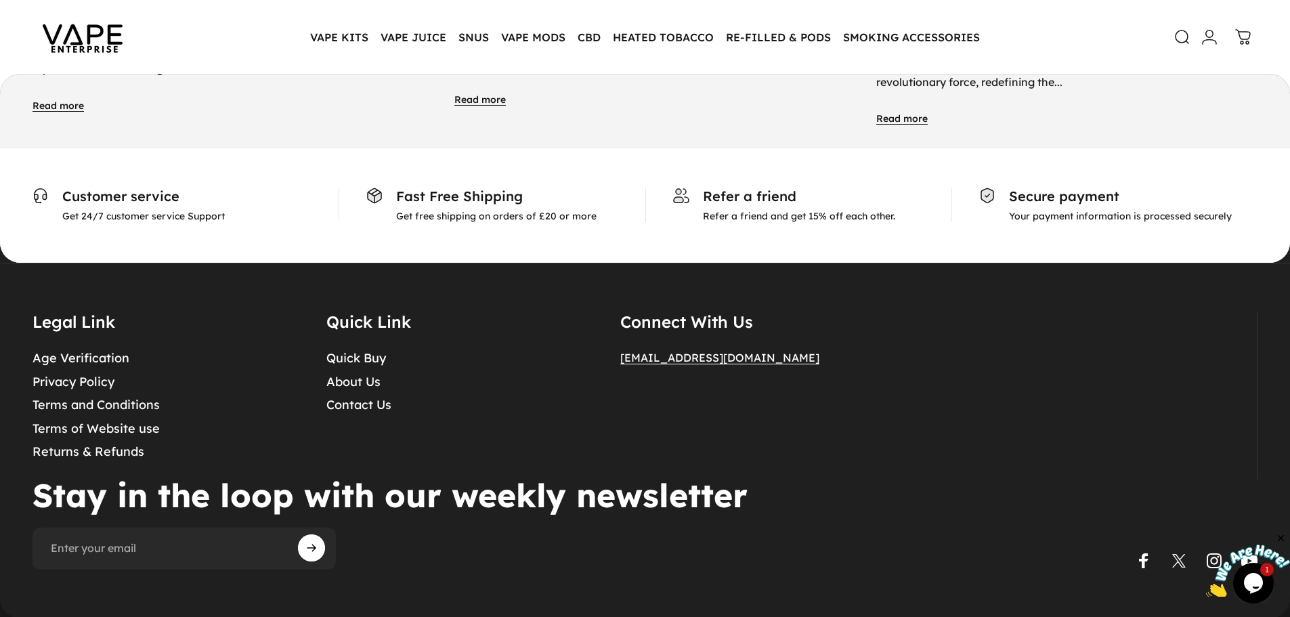
scroll to position [7112, 0]
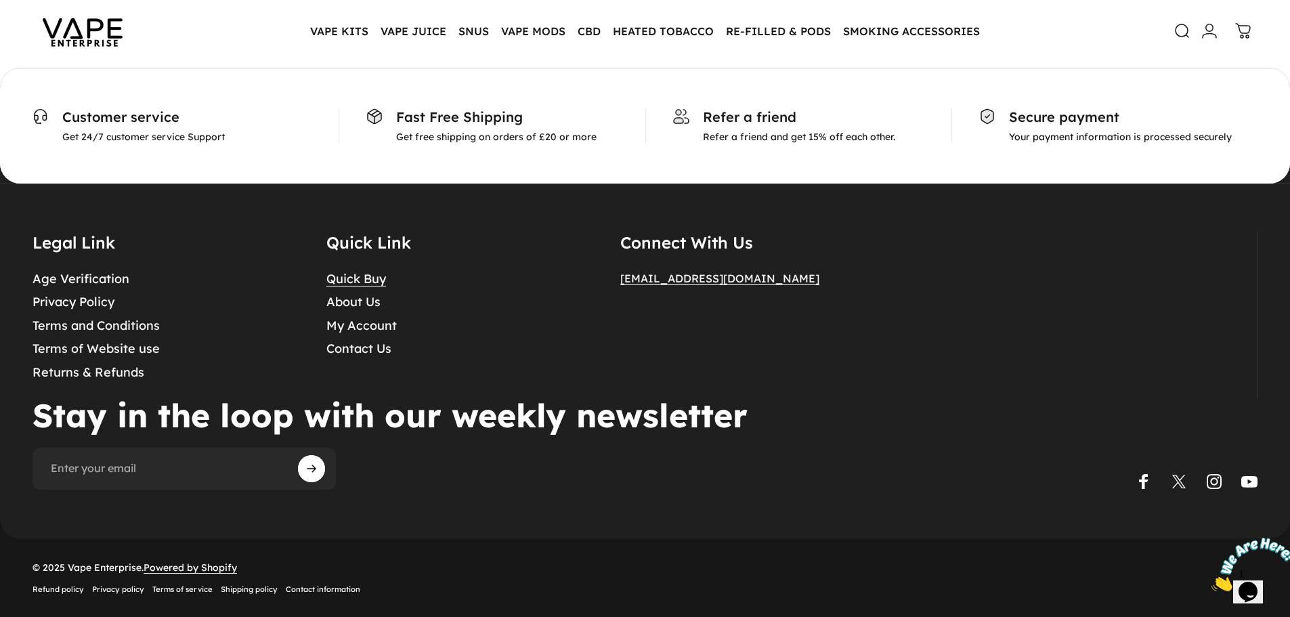
click at [363, 284] on link "Quick Buy" at bounding box center [356, 280] width 60 height 16
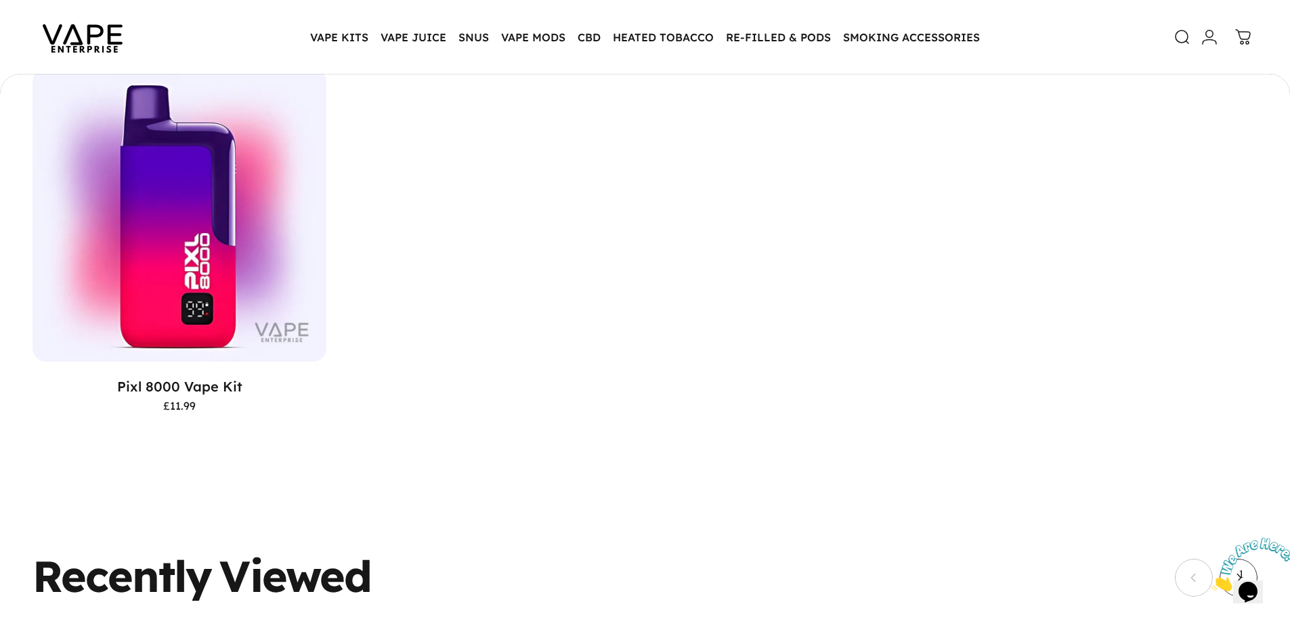
scroll to position [1487, 0]
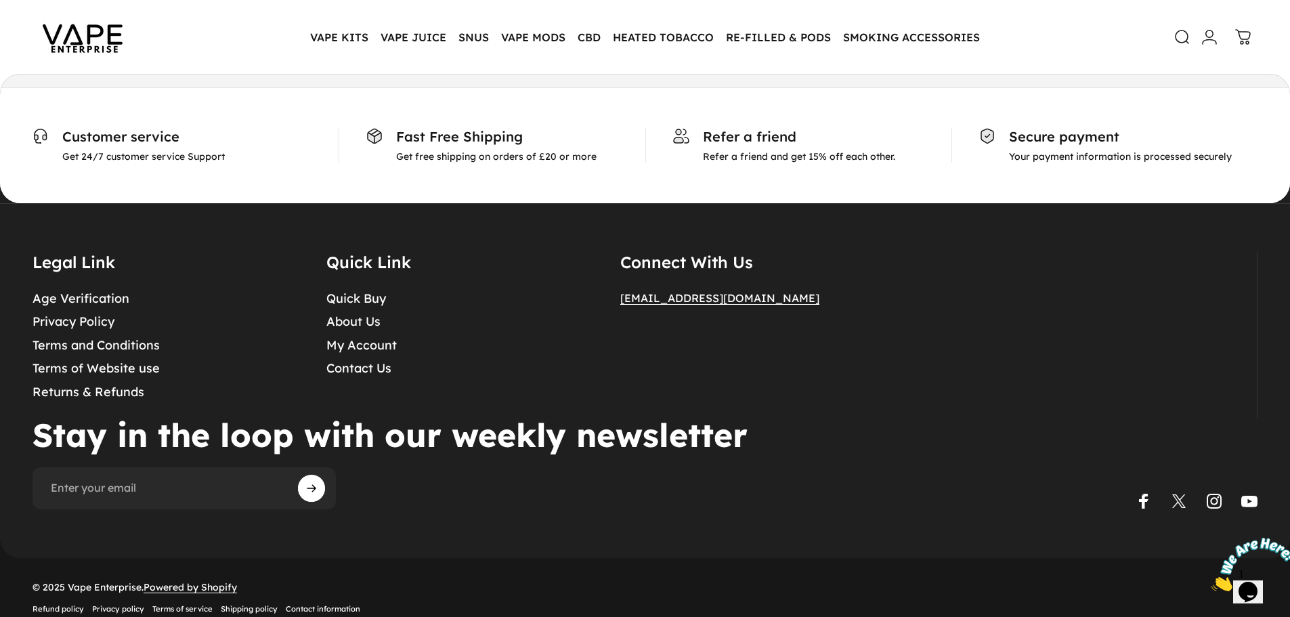
scroll to position [7112, 0]
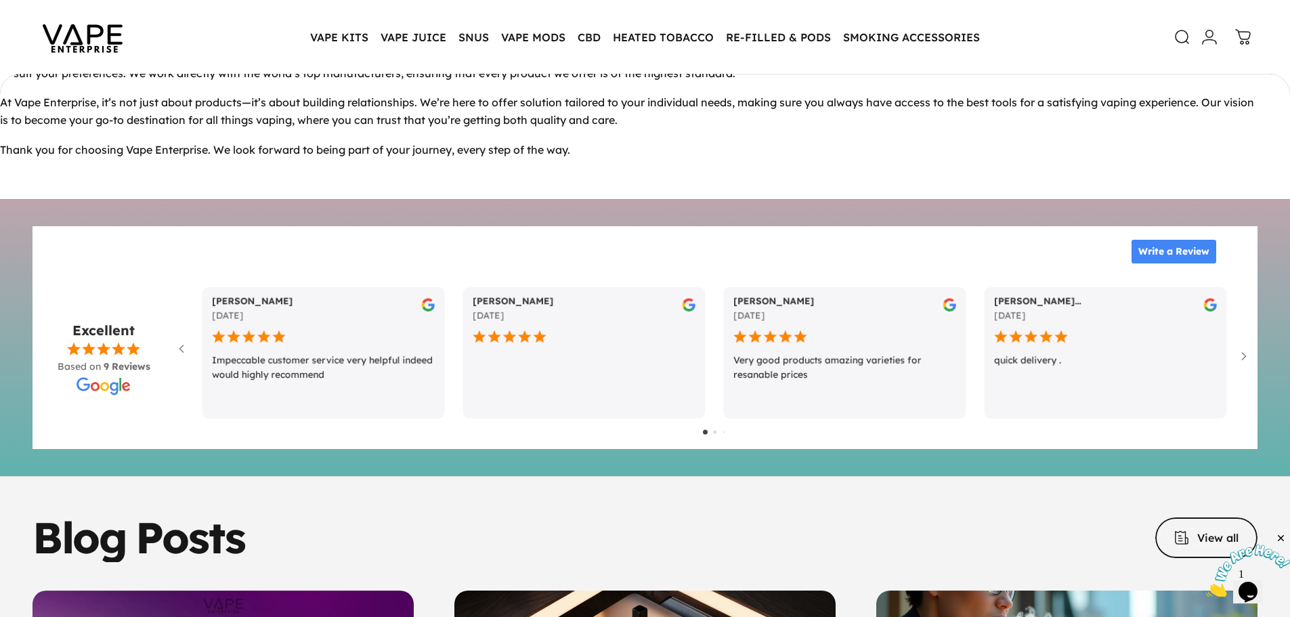
scroll to position [6092, 0]
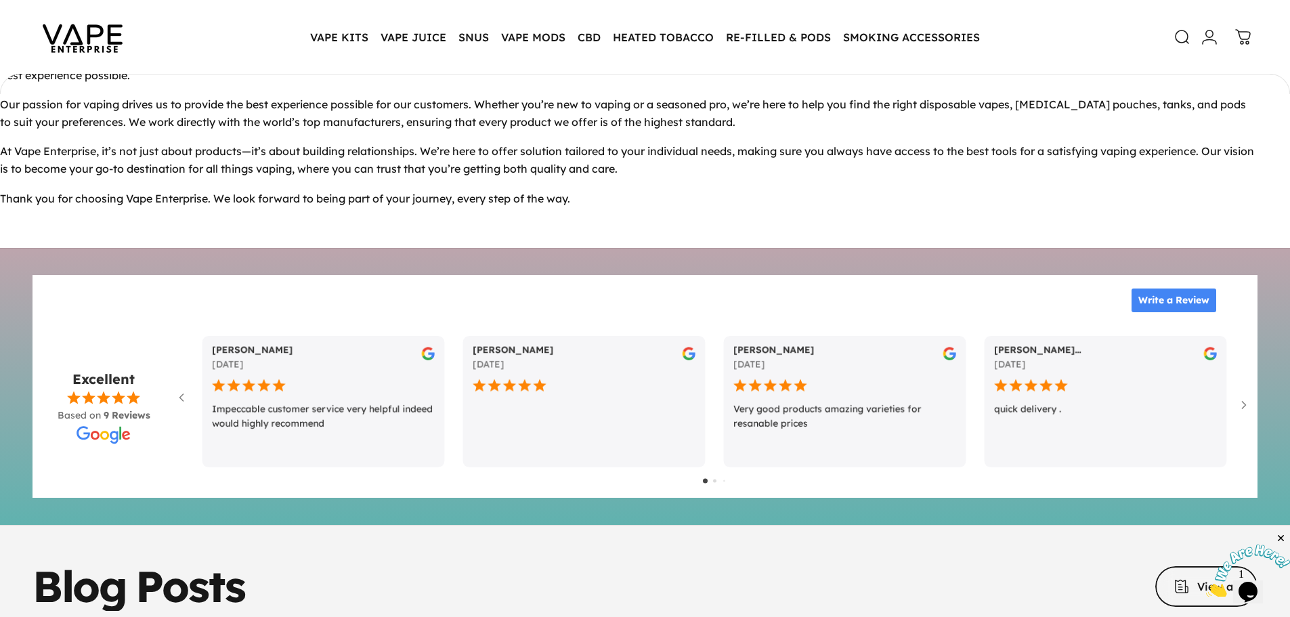
click at [716, 489] on div at bounding box center [713, 481] width 169 height 20
click at [714, 482] on div at bounding box center [714, 480] width 3 height 3
click at [716, 482] on div at bounding box center [714, 480] width 3 height 3
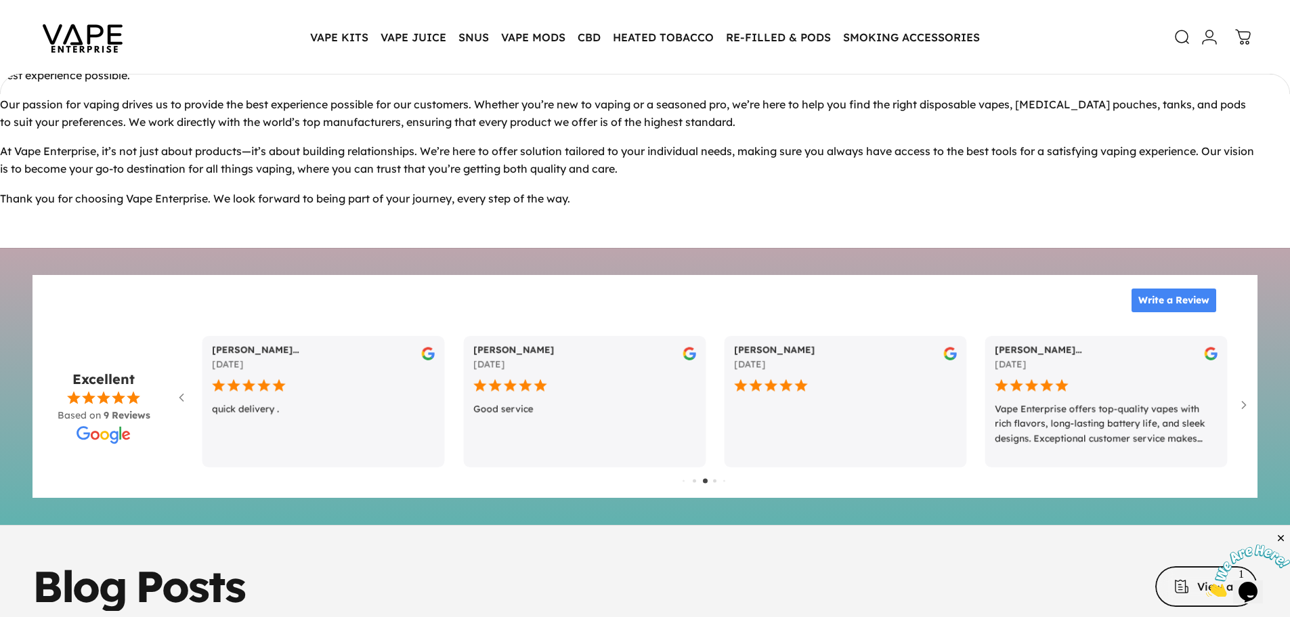
click at [716, 482] on div at bounding box center [714, 480] width 3 height 3
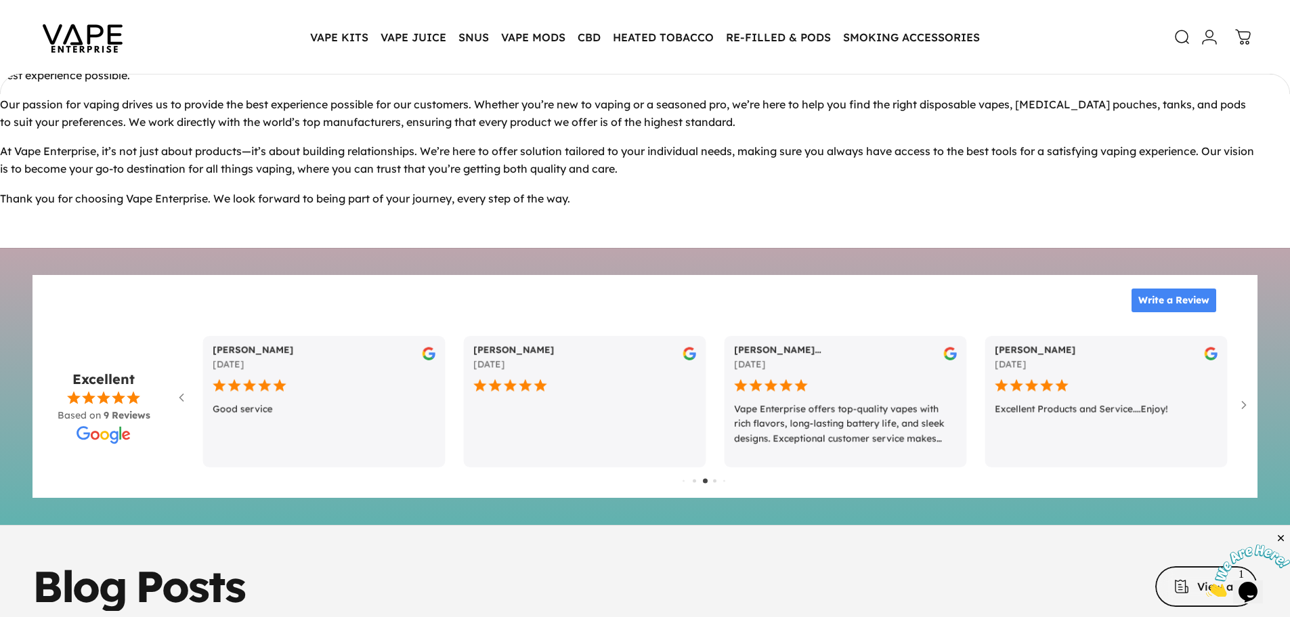
click at [716, 482] on div at bounding box center [714, 480] width 3 height 3
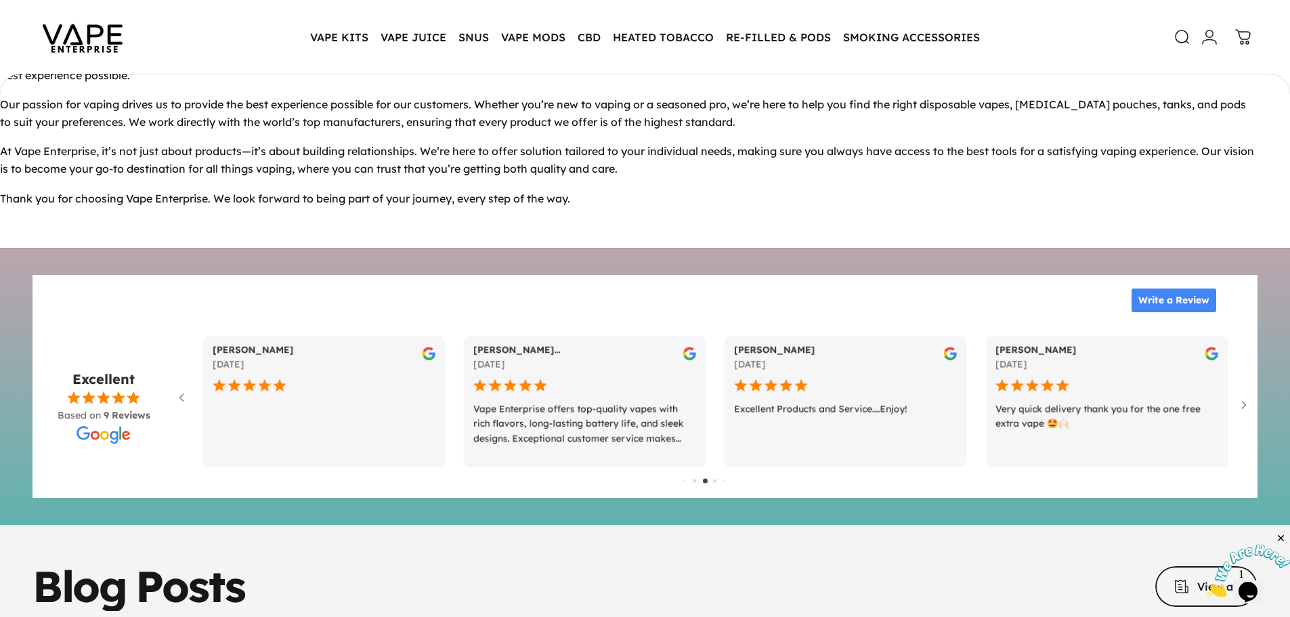
click at [716, 482] on div at bounding box center [714, 480] width 3 height 3
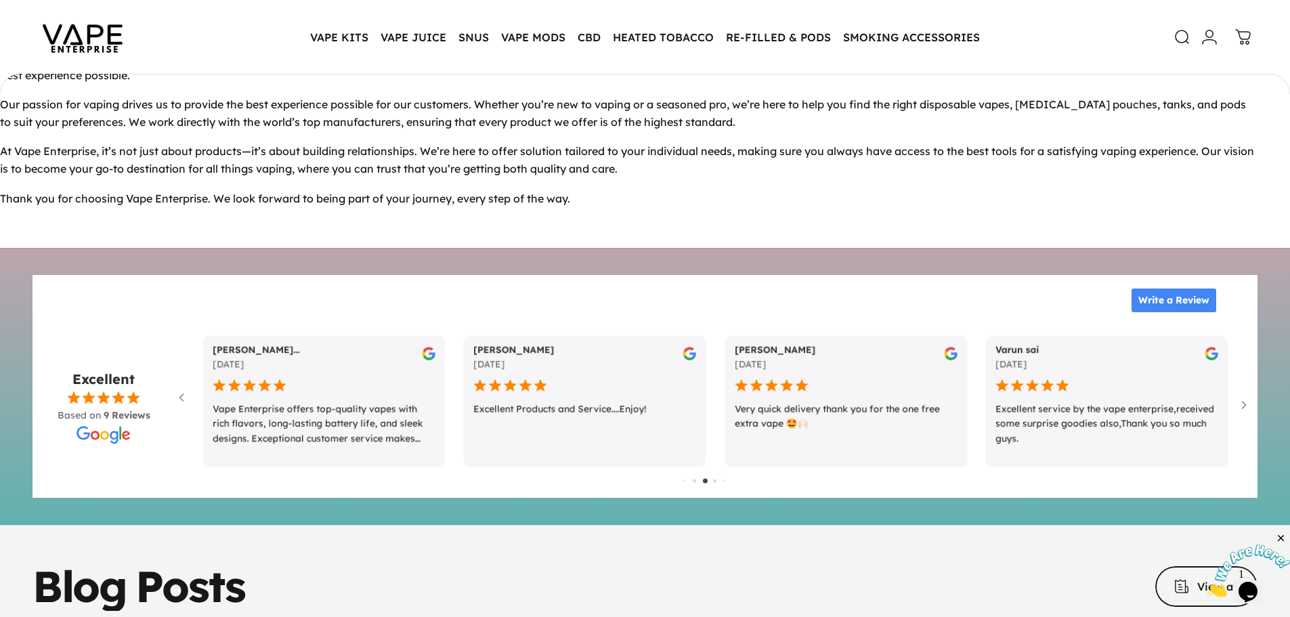
click at [716, 482] on div at bounding box center [714, 480] width 3 height 3
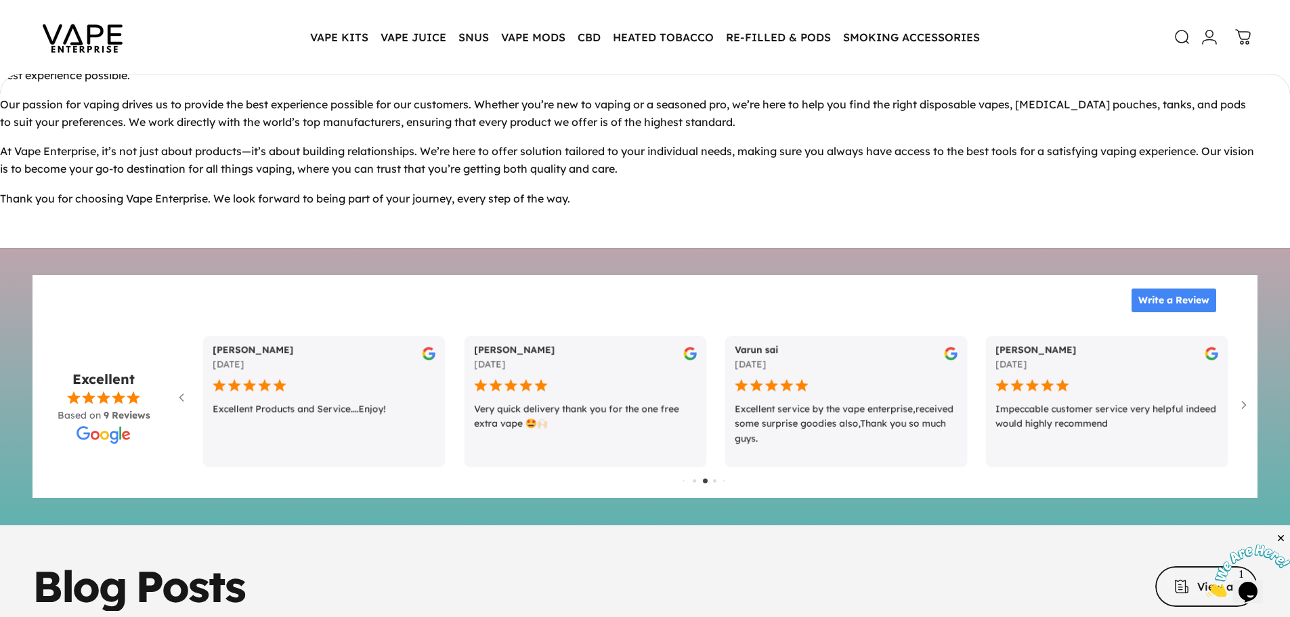
click at [716, 482] on div at bounding box center [714, 480] width 3 height 3
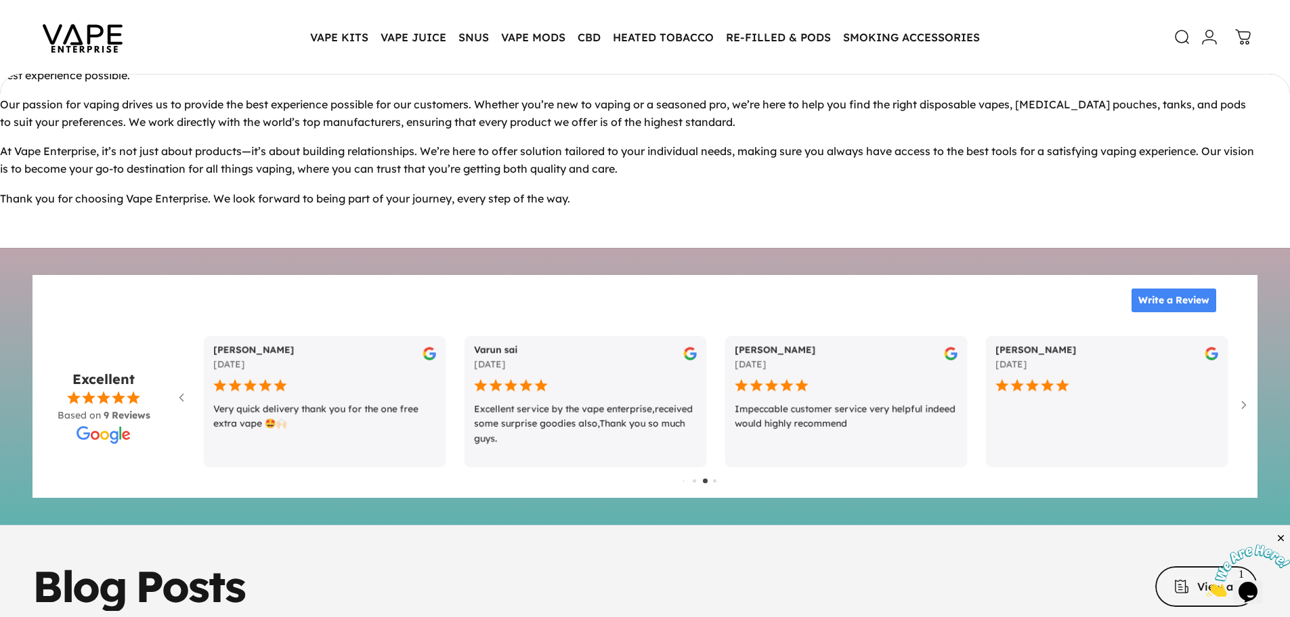
click at [716, 482] on div at bounding box center [714, 480] width 3 height 3
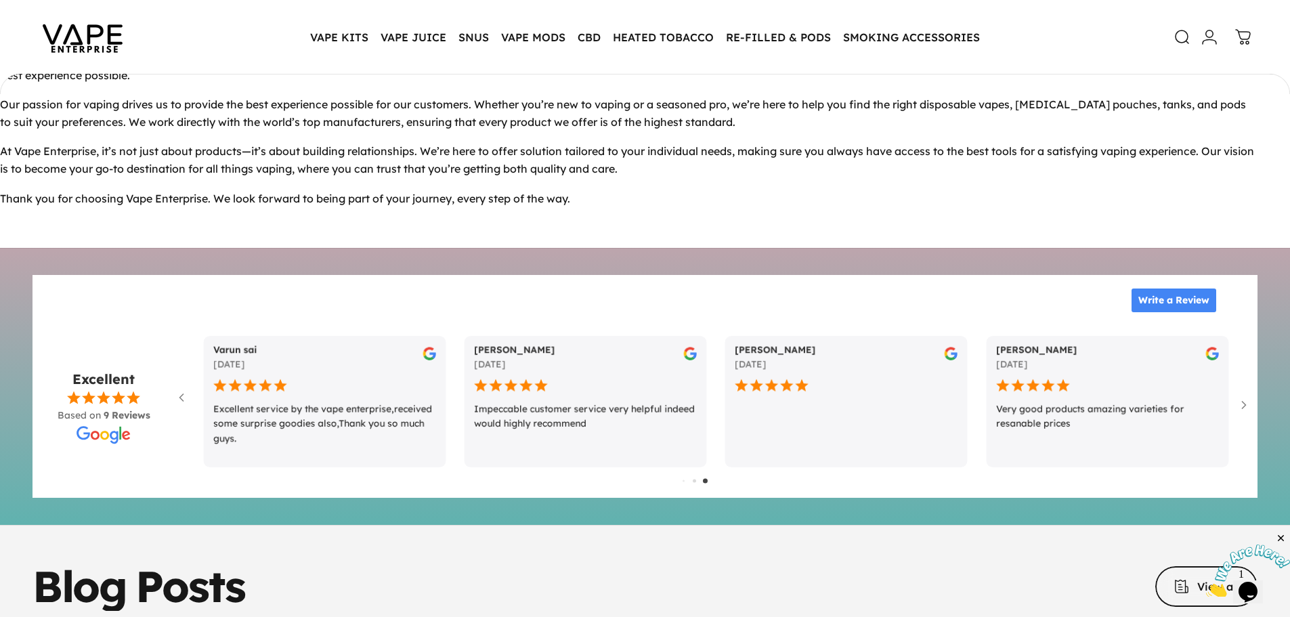
click at [716, 486] on div at bounding box center [713, 481] width 169 height 20
click at [696, 485] on div at bounding box center [713, 481] width 169 height 20
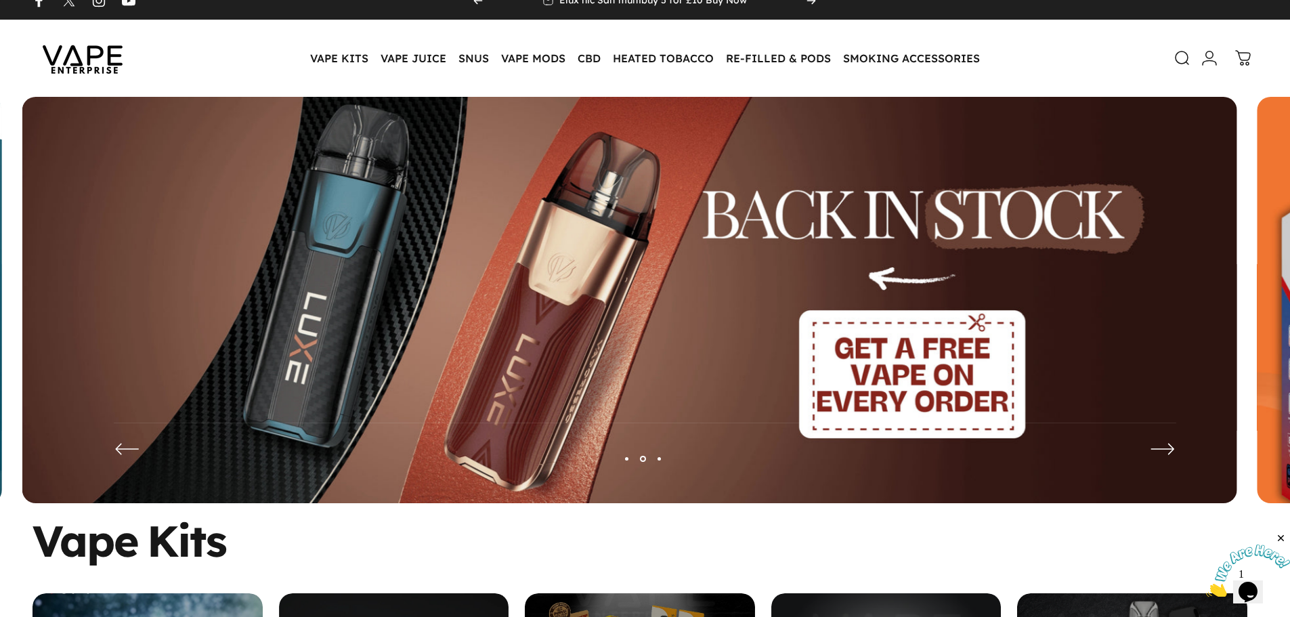
scroll to position [0, 0]
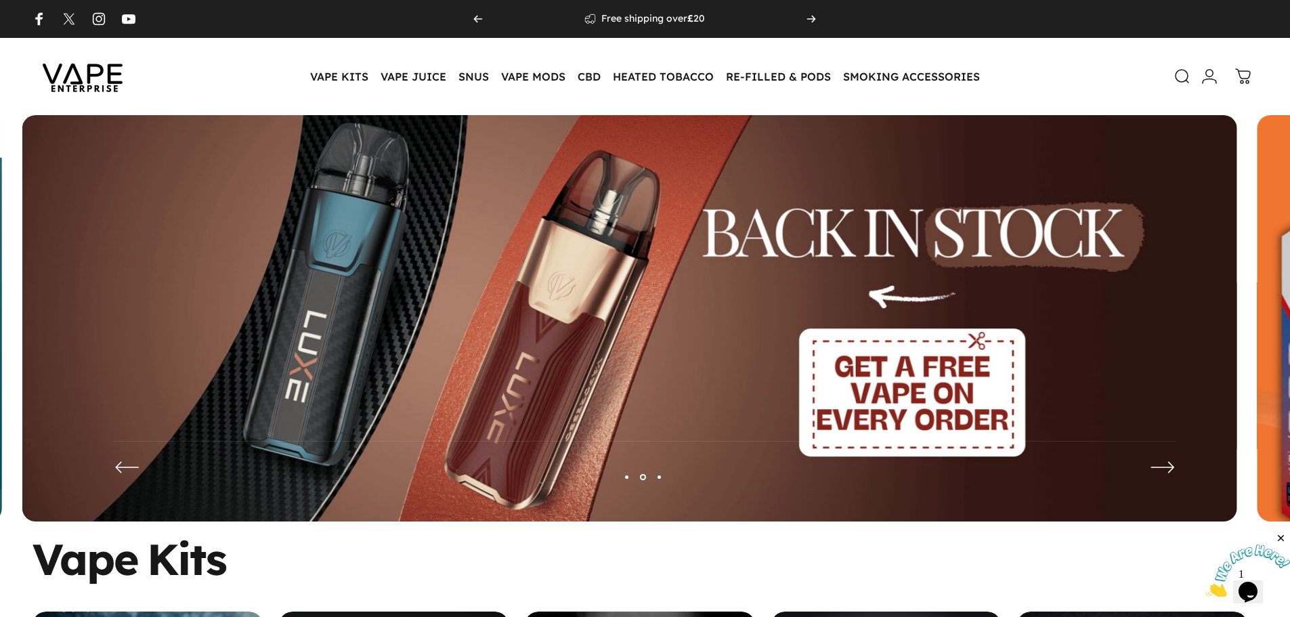
click at [523, 270] on img at bounding box center [629, 328] width 1215 height 427
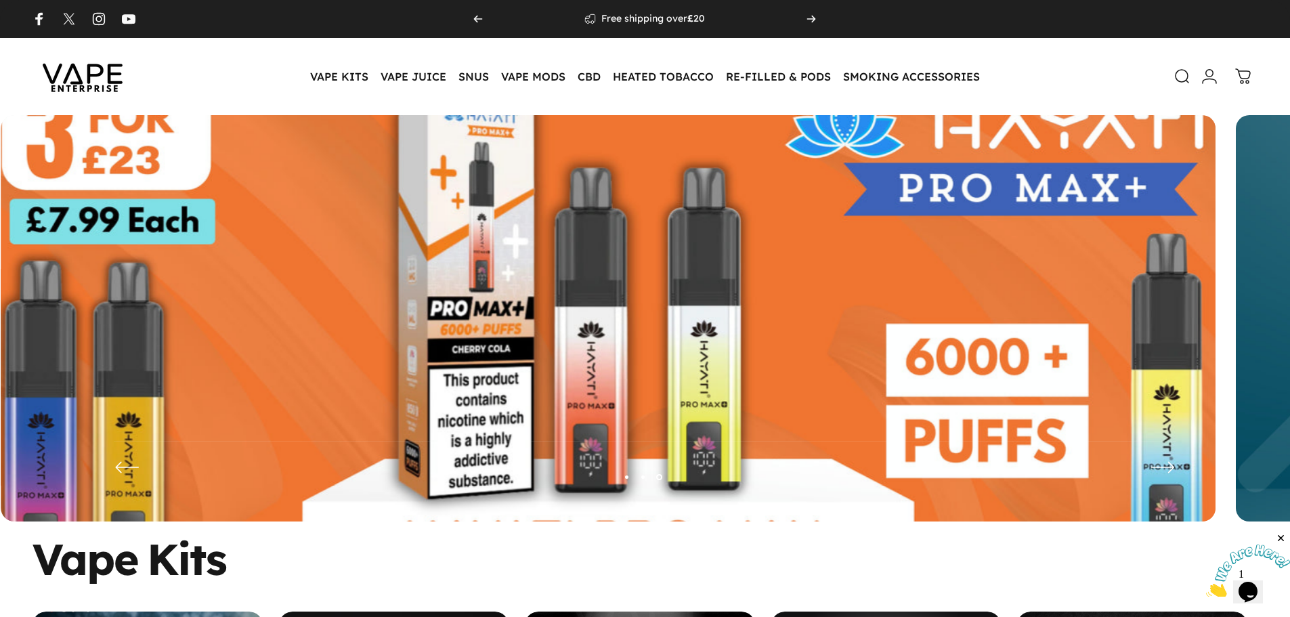
click at [378, 148] on img at bounding box center [607, 328] width 1579 height 555
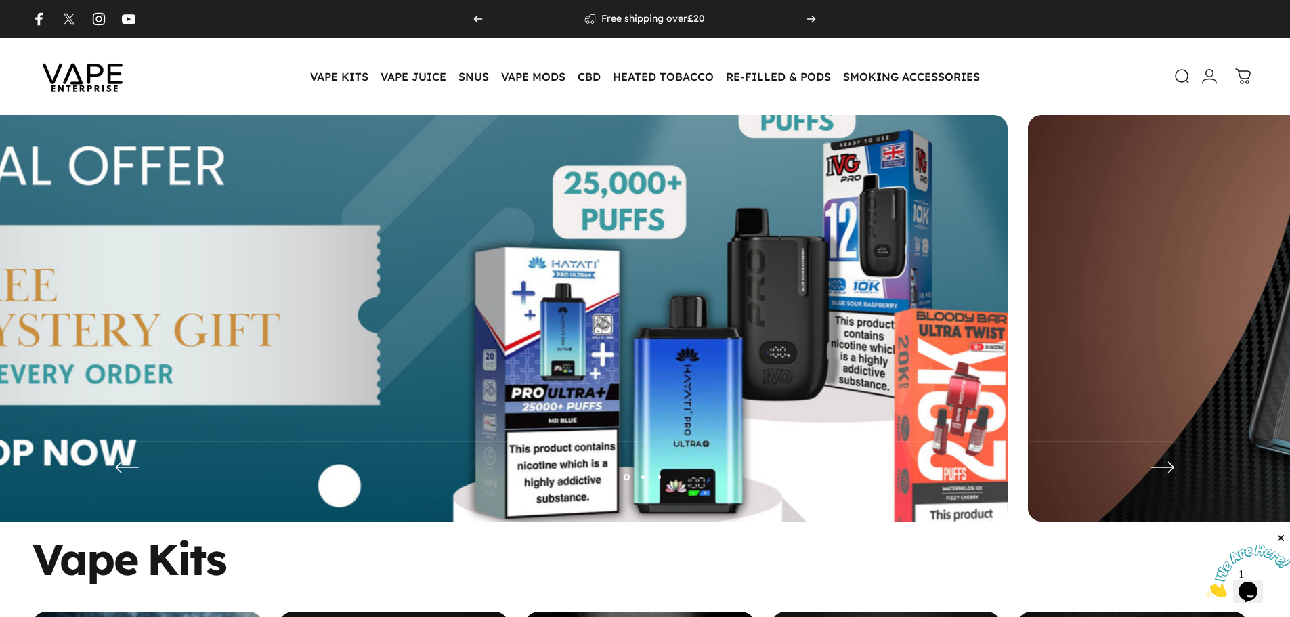
click at [436, 165] on img at bounding box center [400, 328] width 1579 height 555
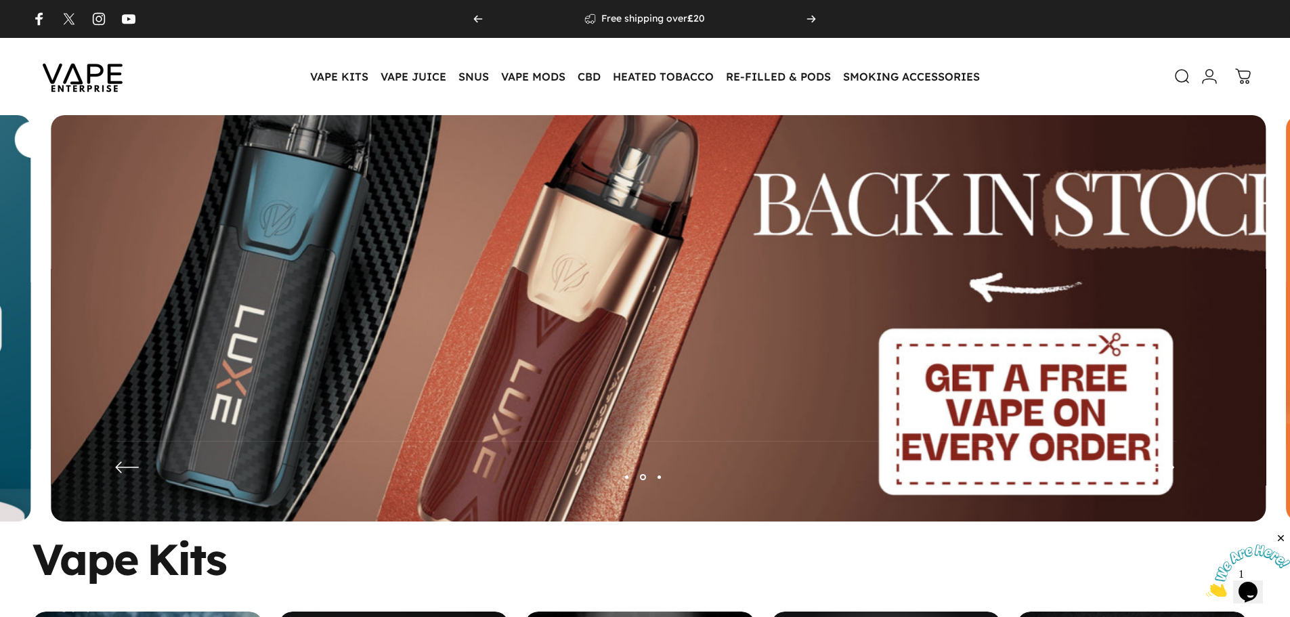
click at [501, 189] on img at bounding box center [658, 328] width 1579 height 555
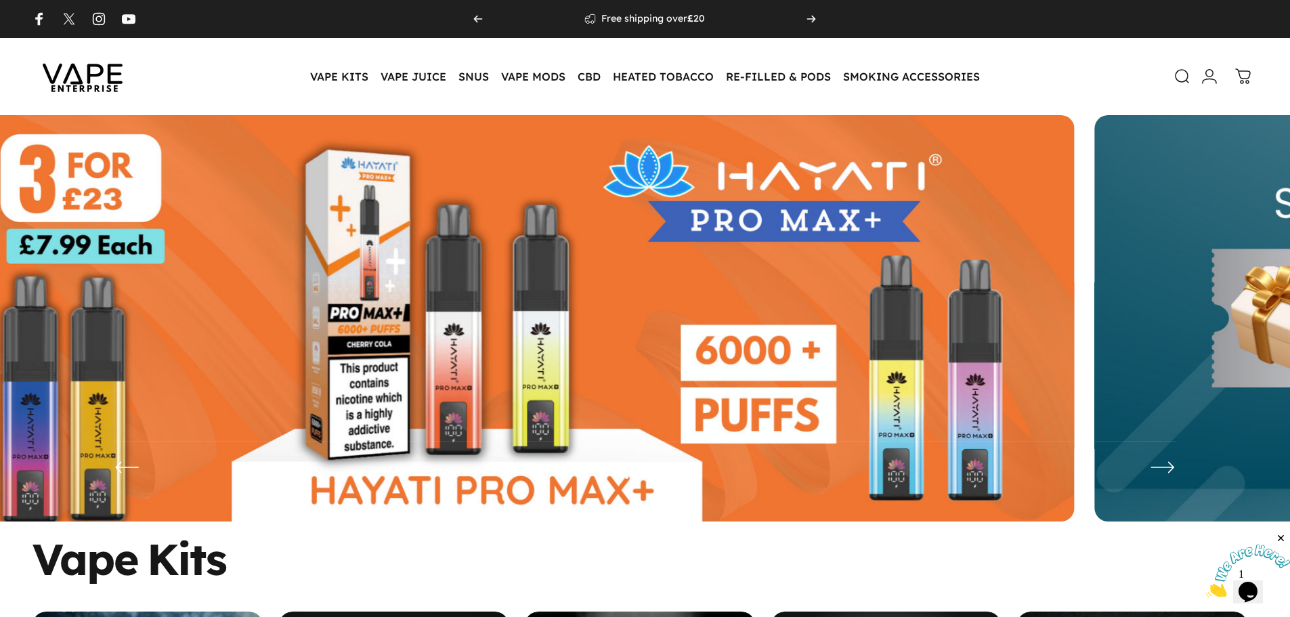
click at [459, 234] on img at bounding box center [467, 328] width 1215 height 427
